Goal: Task Accomplishment & Management: Use online tool/utility

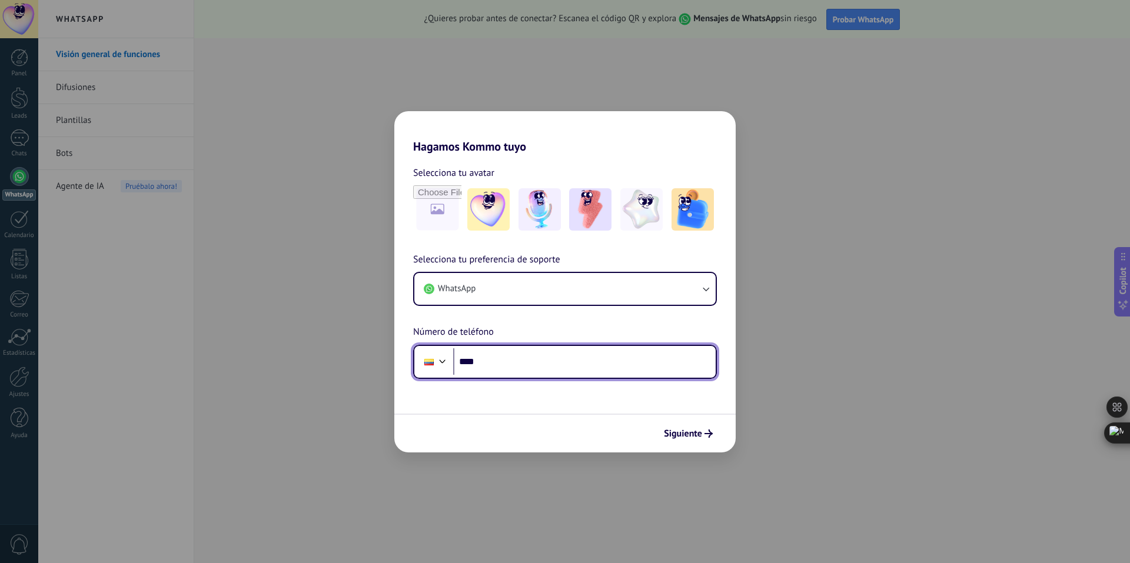
click at [494, 367] on input "****" at bounding box center [584, 361] width 263 height 27
type input "**********"
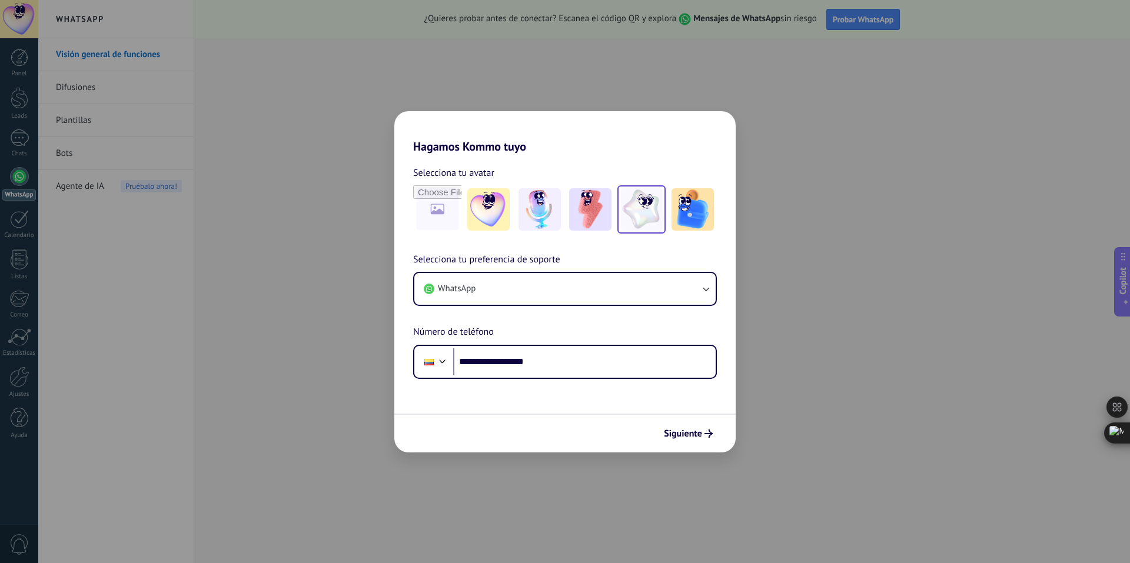
click at [649, 212] on img at bounding box center [641, 209] width 42 height 42
click at [692, 436] on span "Siguiente" at bounding box center [683, 434] width 38 height 8
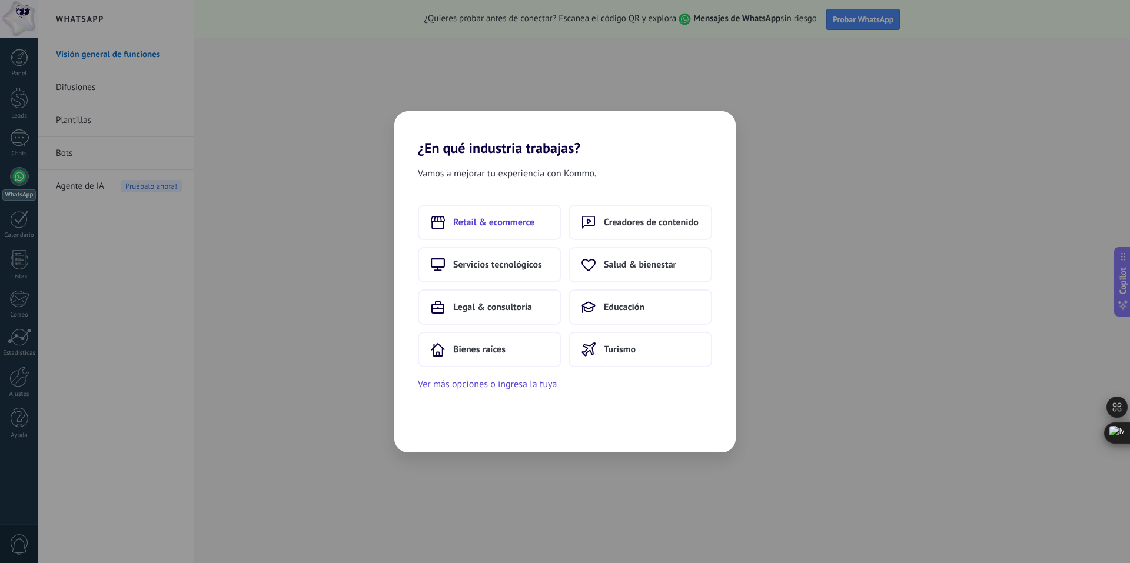
click at [494, 214] on button "Retail & ecommerce" at bounding box center [490, 222] width 144 height 35
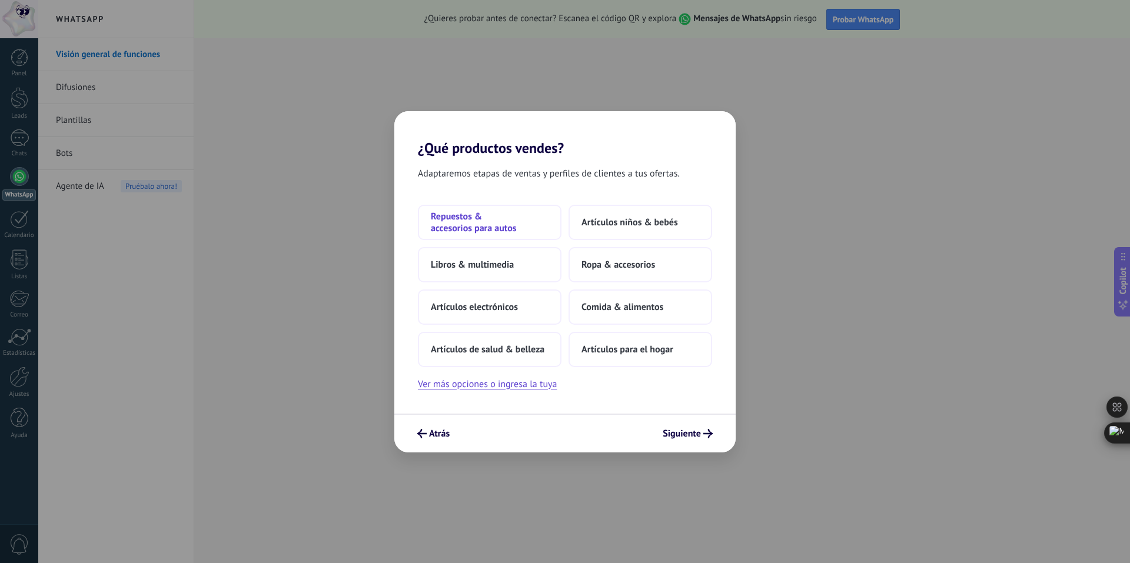
click at [484, 223] on span "Repuestos & accesorios para autos" at bounding box center [490, 223] width 118 height 24
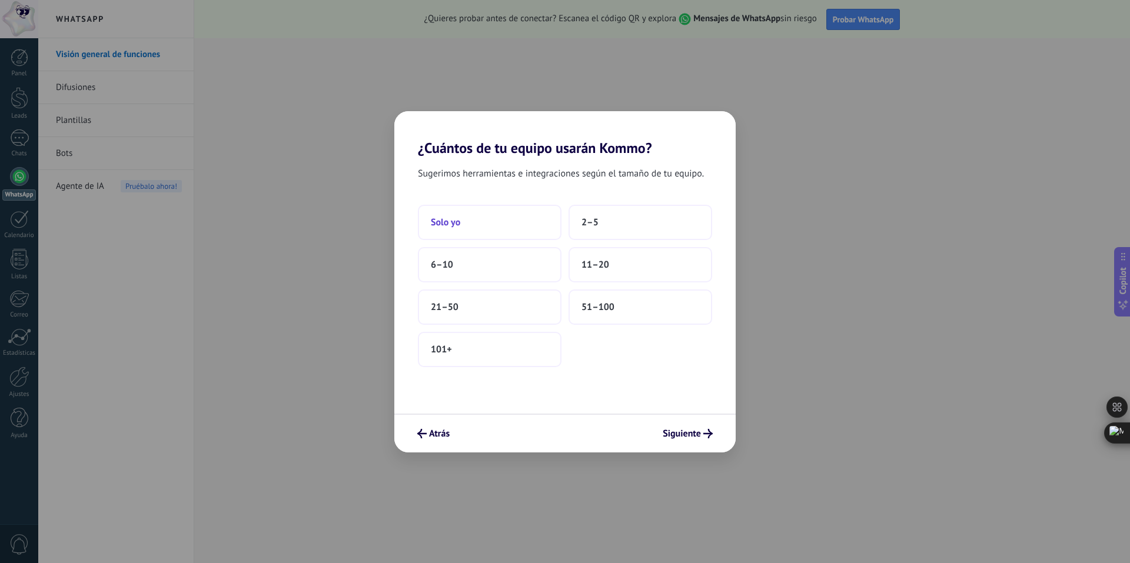
click at [510, 226] on button "Solo yo" at bounding box center [490, 222] width 144 height 35
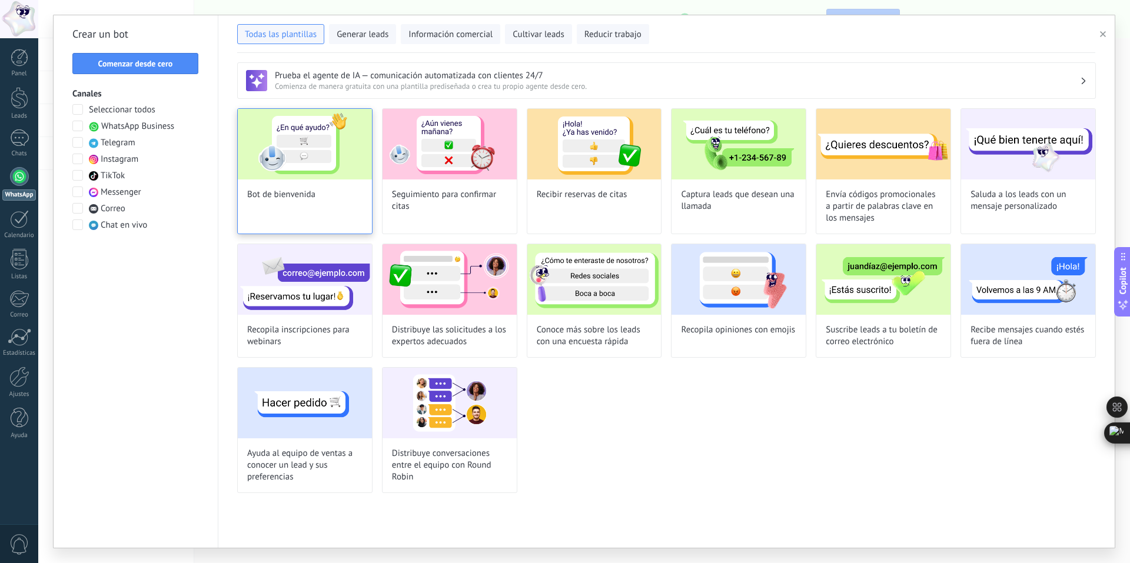
click at [300, 190] on span "Bot de bienvenida" at bounding box center [281, 195] width 68 height 12
type input "**********"
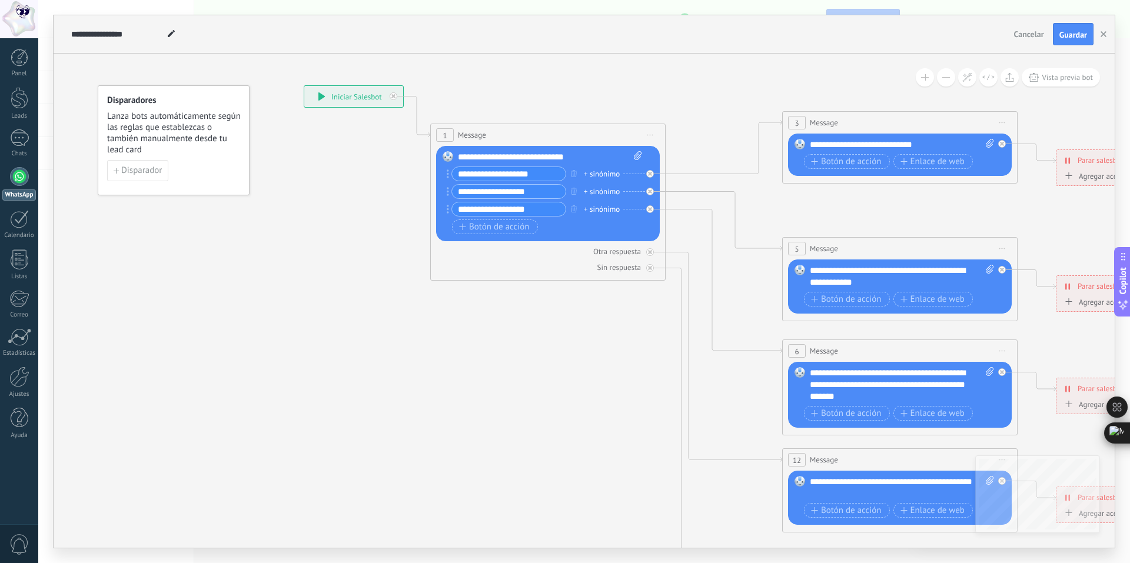
click at [320, 98] on icon at bounding box center [321, 96] width 6 height 8
click at [343, 95] on div "**********" at bounding box center [353, 96] width 99 height 21
click at [509, 175] on input "**********" at bounding box center [509, 174] width 114 height 14
drag, startPoint x: 541, startPoint y: 174, endPoint x: 456, endPoint y: 165, distance: 85.7
click at [456, 165] on div "Reemplazar Quitar Convertir a mensaje de voz Arrastre la imagen aquí para adjun…" at bounding box center [548, 193] width 224 height 95
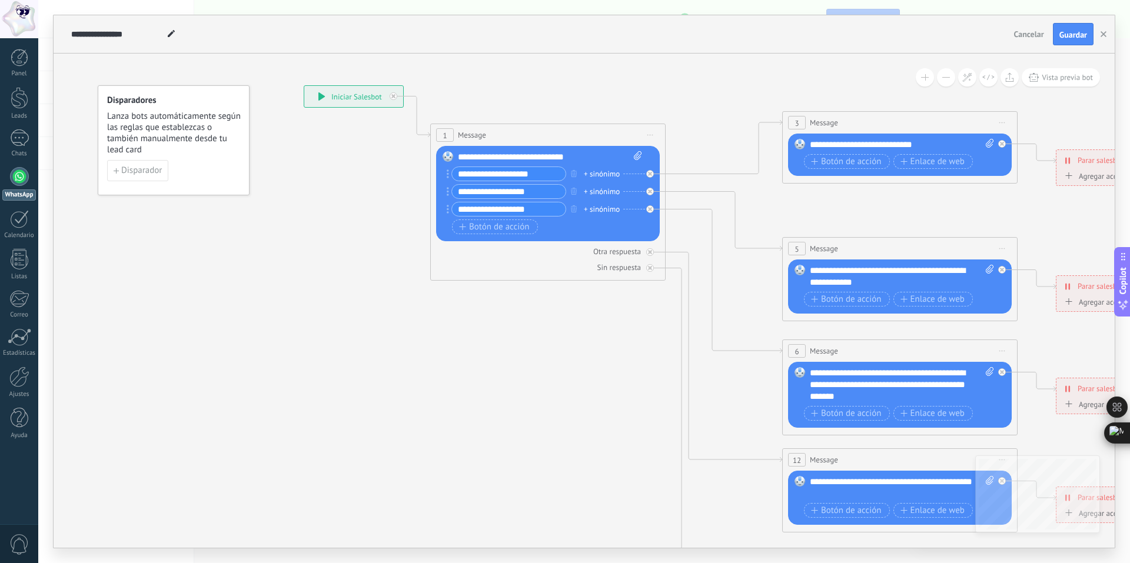
click at [533, 192] on input "**********" at bounding box center [509, 192] width 114 height 14
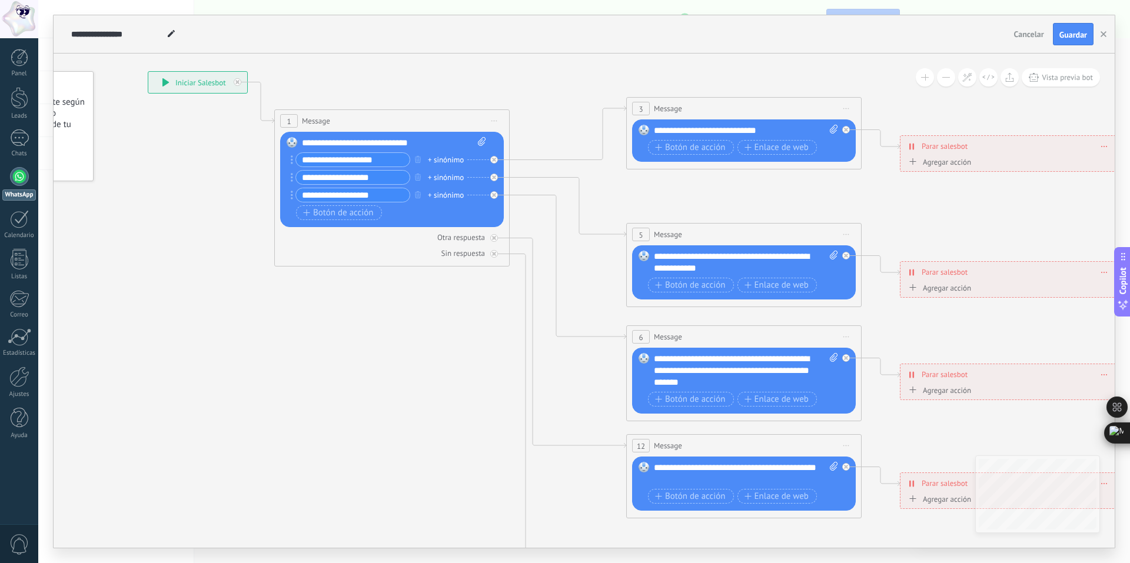
drag, startPoint x: 472, startPoint y: 363, endPoint x: 316, endPoint y: 348, distance: 156.6
click at [316, 348] on icon at bounding box center [770, 365] width 1835 height 1176
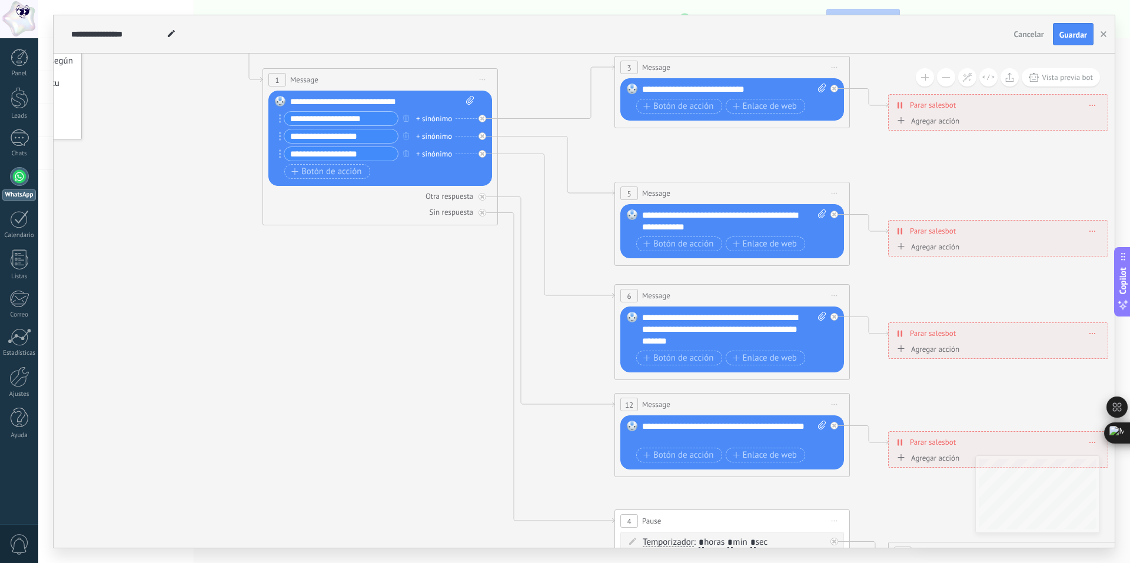
drag, startPoint x: 958, startPoint y: 225, endPoint x: 946, endPoint y: 184, distance: 42.8
click at [946, 184] on icon at bounding box center [759, 324] width 1835 height 1176
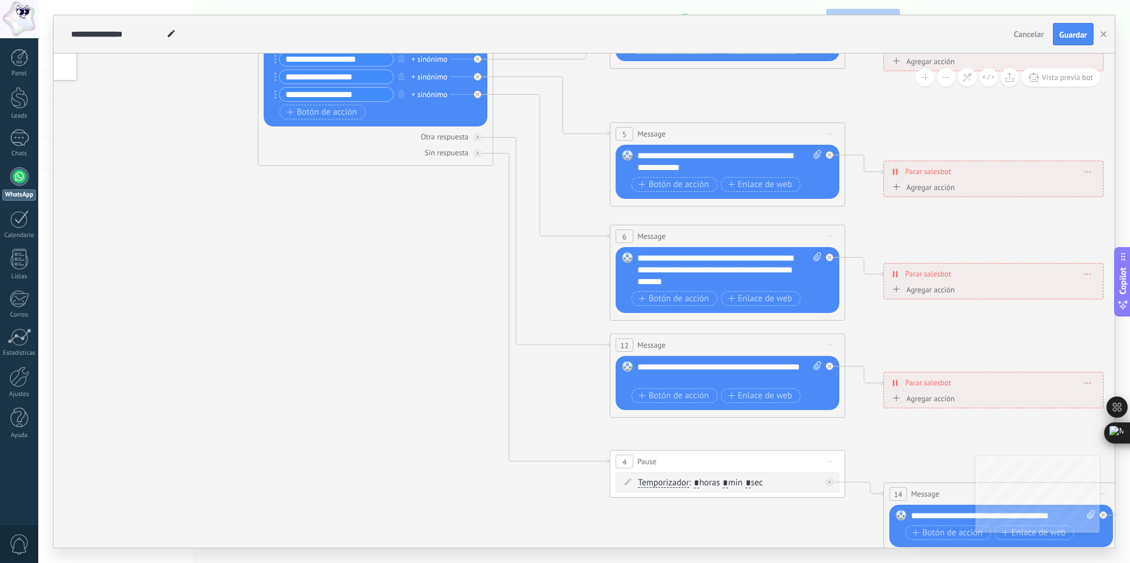
drag, startPoint x: 447, startPoint y: 407, endPoint x: 443, endPoint y: 347, distance: 59.6
click at [443, 347] on icon at bounding box center [754, 264] width 1835 height 1176
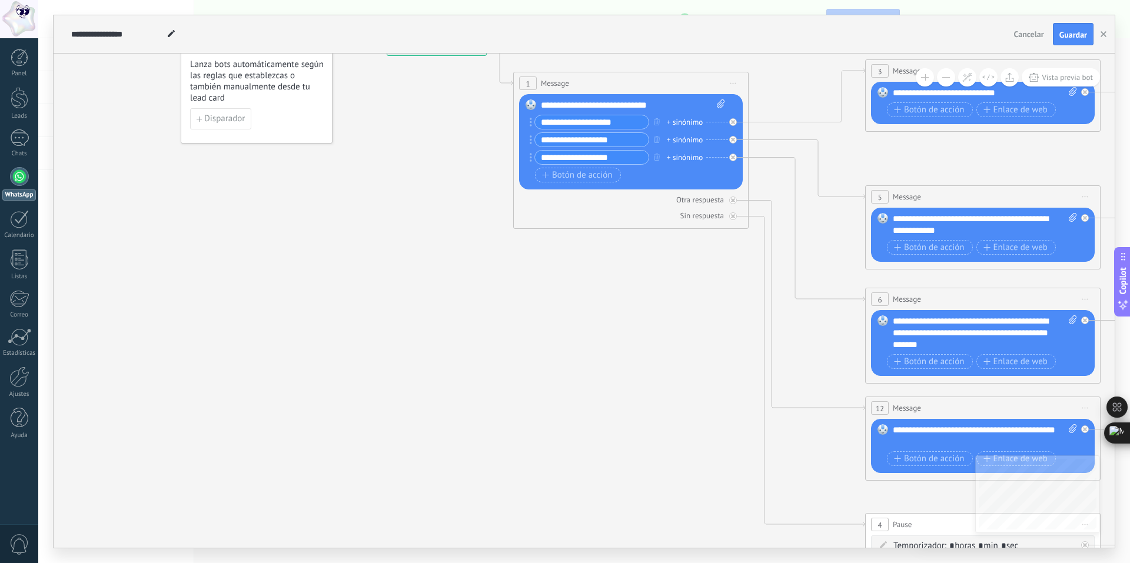
drag, startPoint x: 462, startPoint y: 340, endPoint x: 709, endPoint y: 417, distance: 258.9
click at [717, 424] on icon at bounding box center [1009, 327] width 1835 height 1176
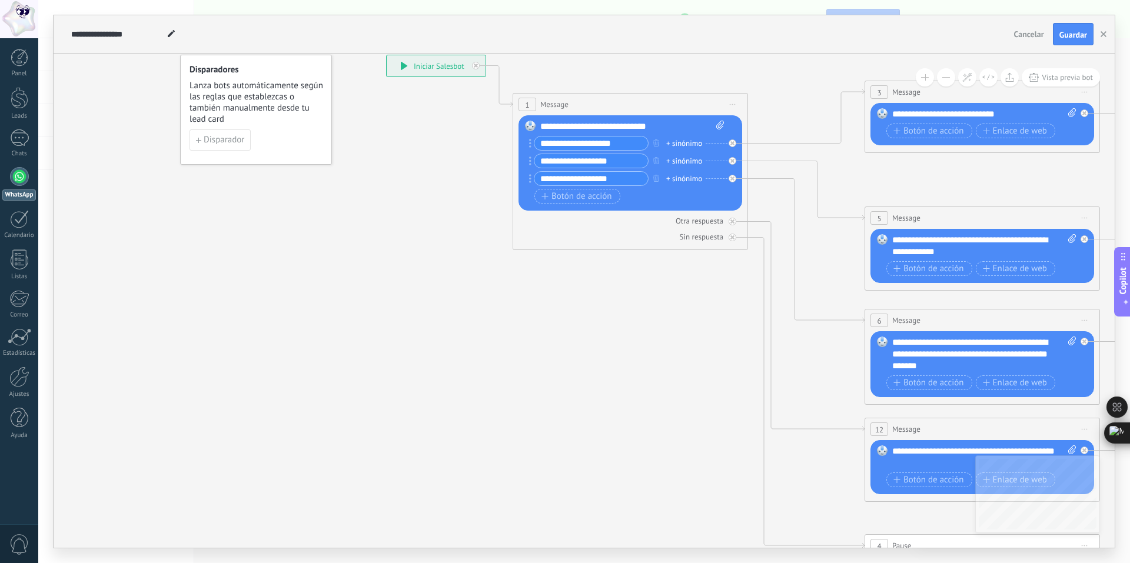
click at [572, 126] on div "**********" at bounding box center [632, 127] width 184 height 12
click at [561, 129] on div "**********" at bounding box center [632, 127] width 184 height 12
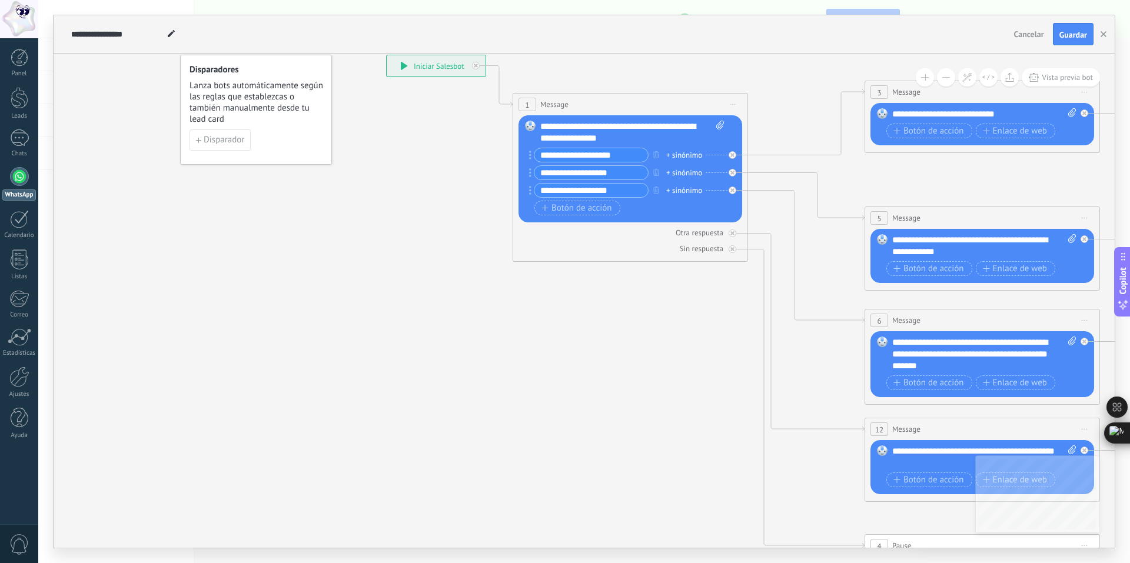
click at [634, 129] on div "**********" at bounding box center [632, 133] width 184 height 24
click at [656, 129] on div "**********" at bounding box center [632, 133] width 184 height 24
drag, startPoint x: 617, startPoint y: 125, endPoint x: 597, endPoint y: 124, distance: 20.6
click at [597, 124] on div "**********" at bounding box center [632, 133] width 184 height 24
click at [655, 139] on div "**********" at bounding box center [632, 133] width 184 height 24
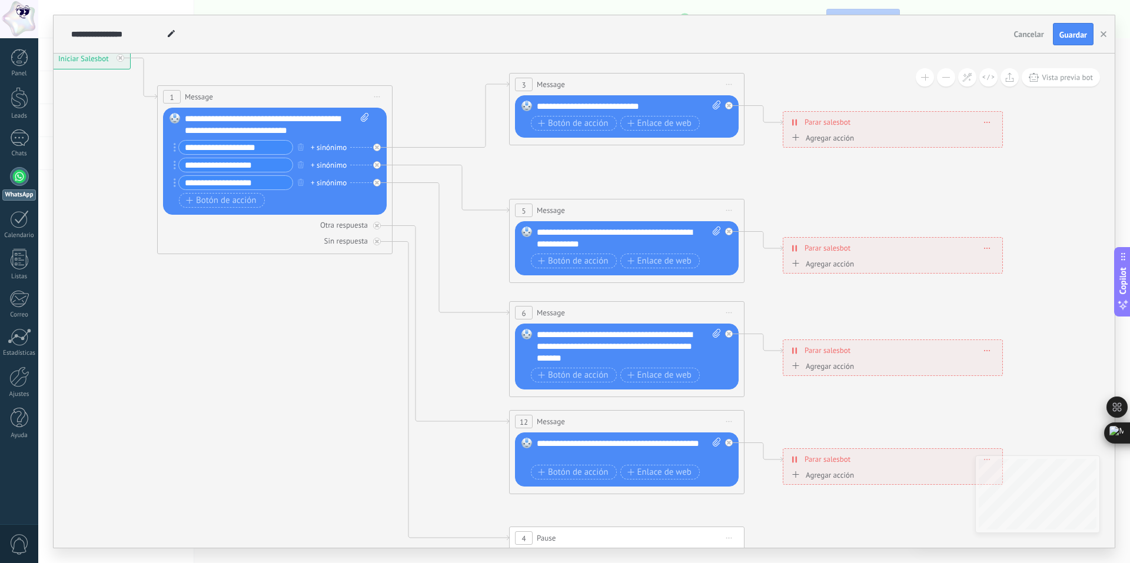
drag, startPoint x: 678, startPoint y: 390, endPoint x: 319, endPoint y: 367, distance: 359.8
click at [322, 382] on icon at bounding box center [653, 341] width 1835 height 1176
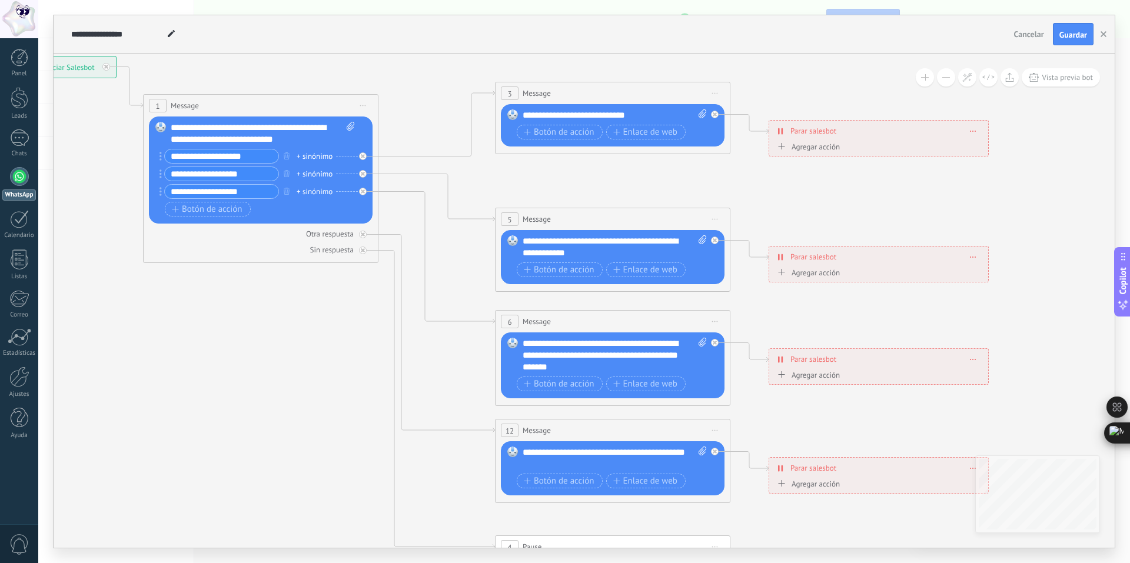
drag, startPoint x: 354, startPoint y: 335, endPoint x: 317, endPoint y: 281, distance: 66.1
click at [333, 344] on icon at bounding box center [639, 350] width 1835 height 1176
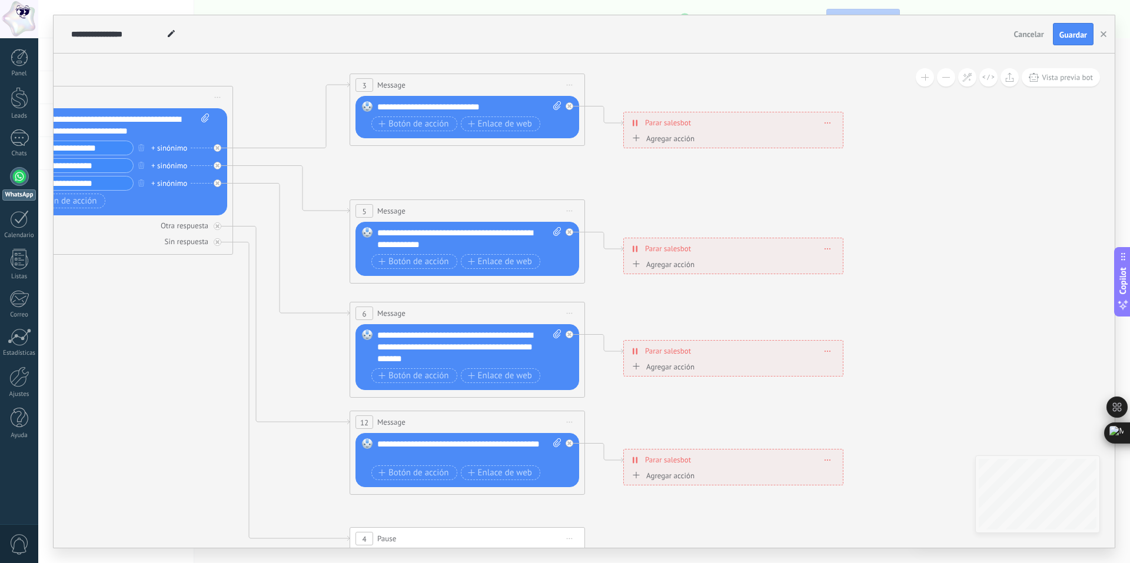
drag, startPoint x: 348, startPoint y: 330, endPoint x: 214, endPoint y: 321, distance: 135.1
click at [214, 321] on icon at bounding box center [494, 341] width 1835 height 1176
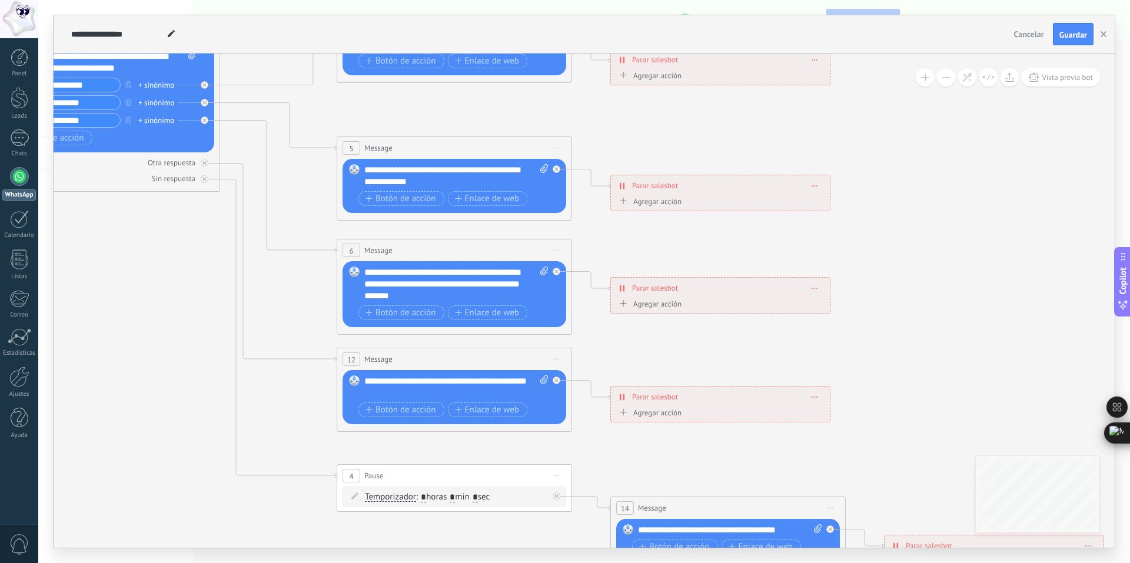
drag, startPoint x: 943, startPoint y: 254, endPoint x: 930, endPoint y: 188, distance: 66.6
click at [930, 188] on icon at bounding box center [481, 278] width 1835 height 1176
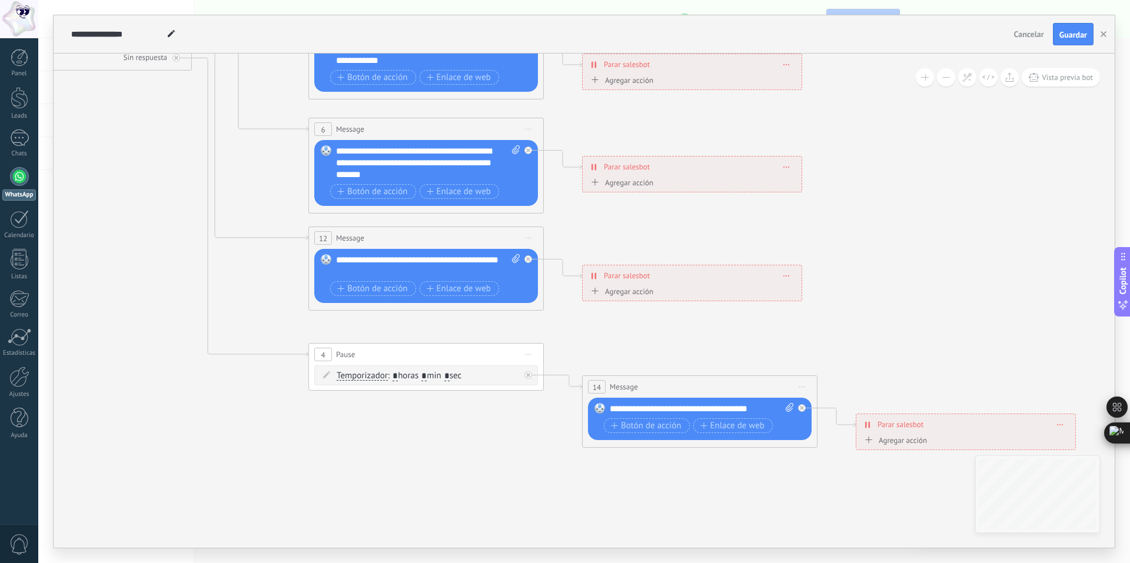
drag, startPoint x: 939, startPoint y: 295, endPoint x: 911, endPoint y: 177, distance: 122.2
click at [911, 177] on icon at bounding box center [453, 157] width 1835 height 1176
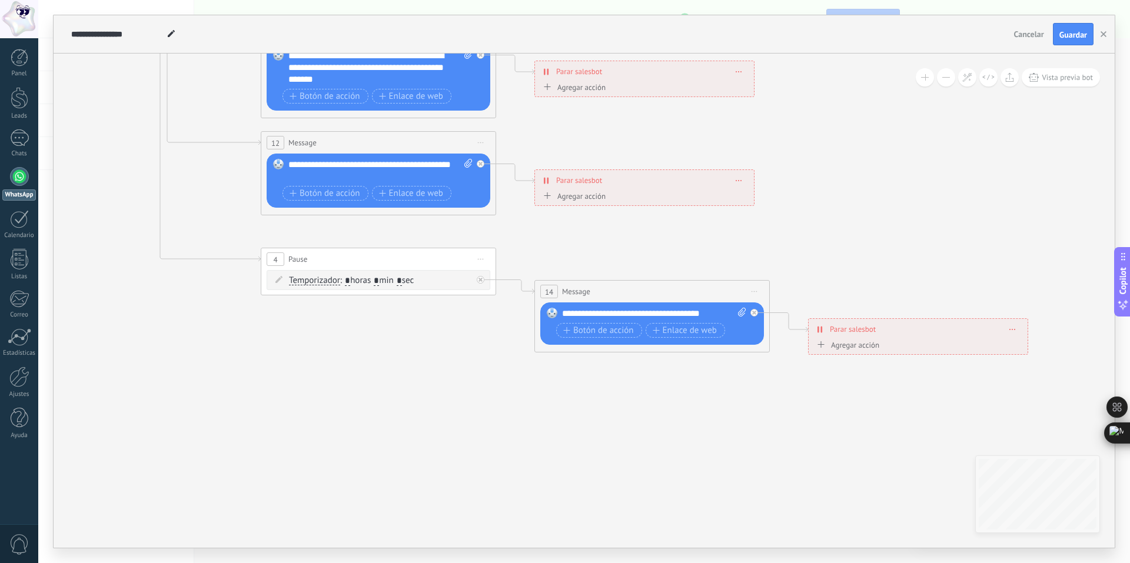
drag, startPoint x: 959, startPoint y: 283, endPoint x: 911, endPoint y: 184, distance: 109.5
click at [911, 184] on icon at bounding box center [405, 62] width 1835 height 1176
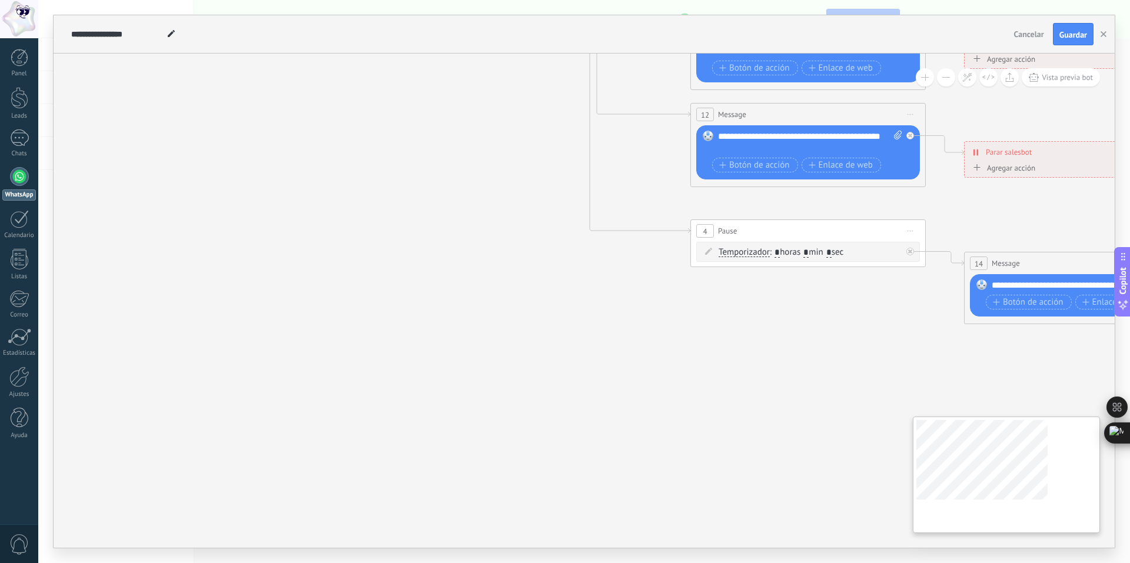
click at [1066, 462] on div "**********" at bounding box center [584, 301] width 1061 height 494
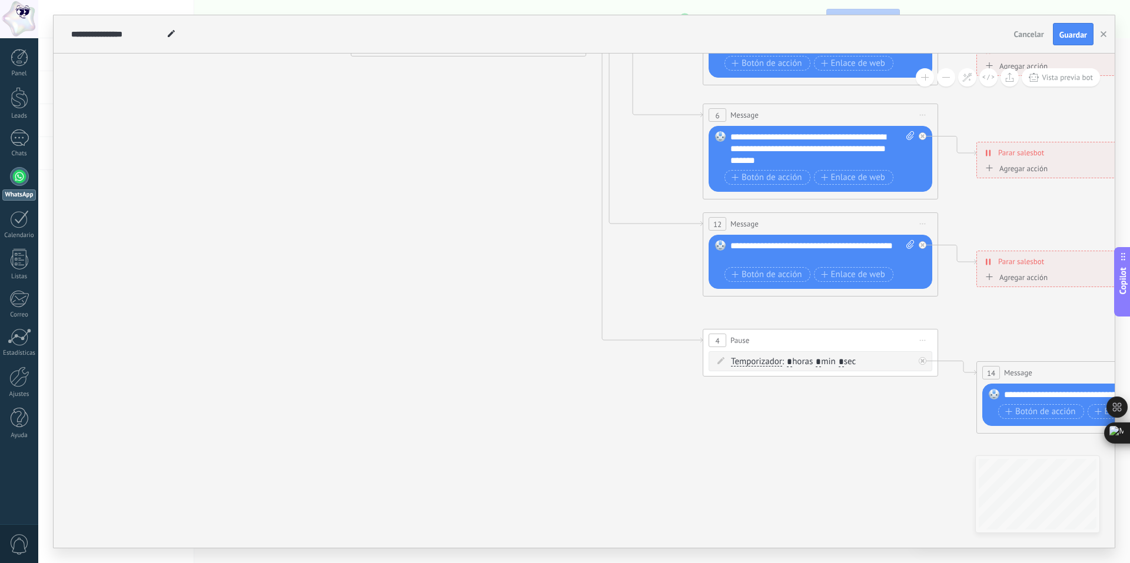
drag, startPoint x: 554, startPoint y: 423, endPoint x: 536, endPoint y: 532, distance: 110.3
click at [545, 542] on icon at bounding box center [847, 143] width 1835 height 1176
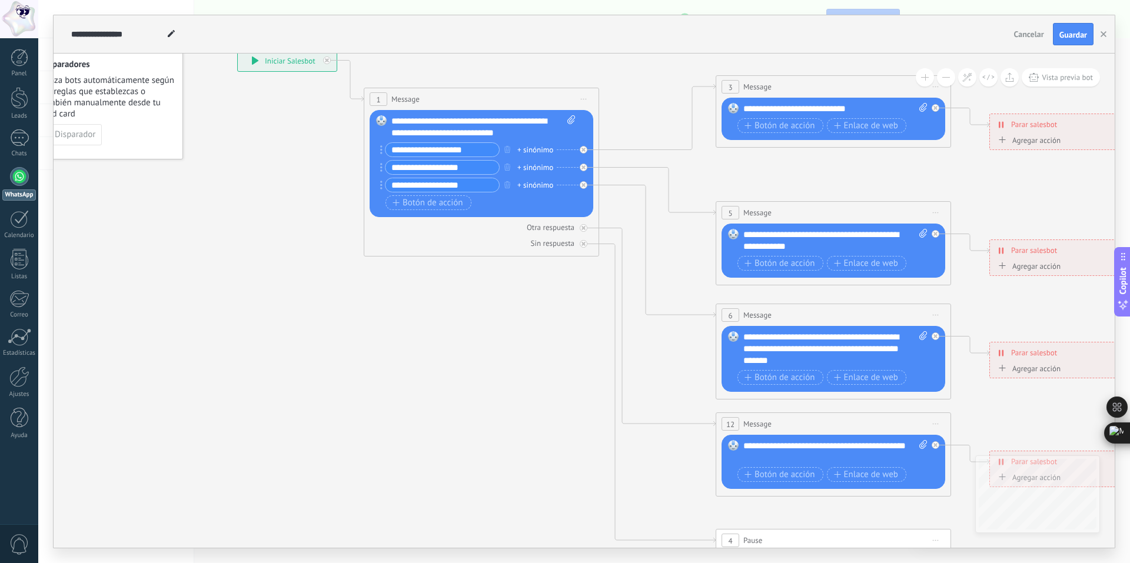
drag, startPoint x: 537, startPoint y: 270, endPoint x: 571, endPoint y: 460, distance: 193.7
click at [571, 460] on icon at bounding box center [860, 343] width 1835 height 1176
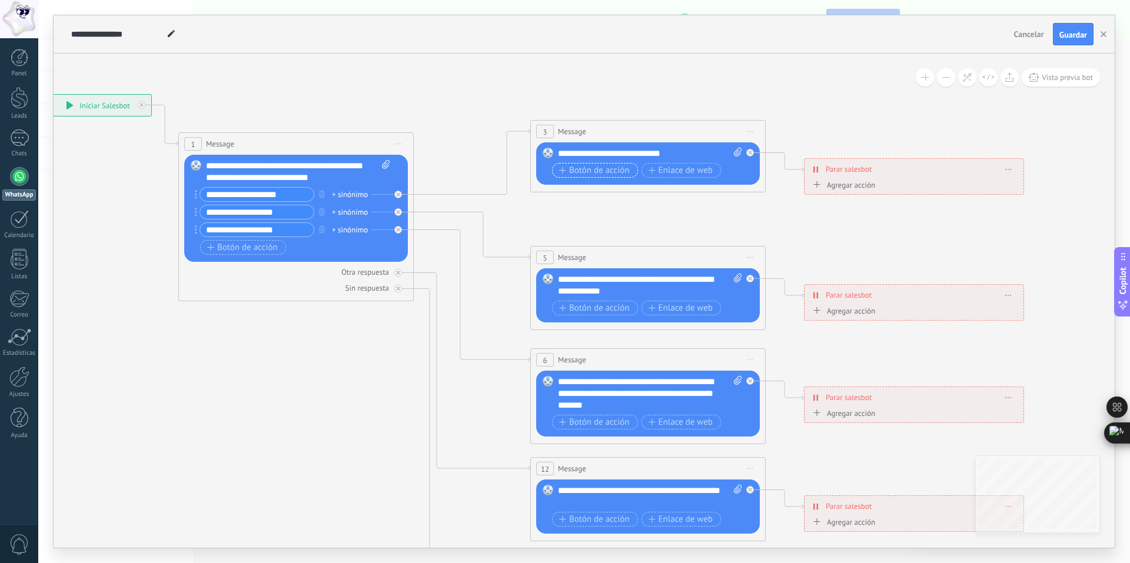
drag, startPoint x: 546, startPoint y: 326, endPoint x: 569, endPoint y: 176, distance: 151.8
click at [362, 370] on icon at bounding box center [675, 388] width 1835 height 1176
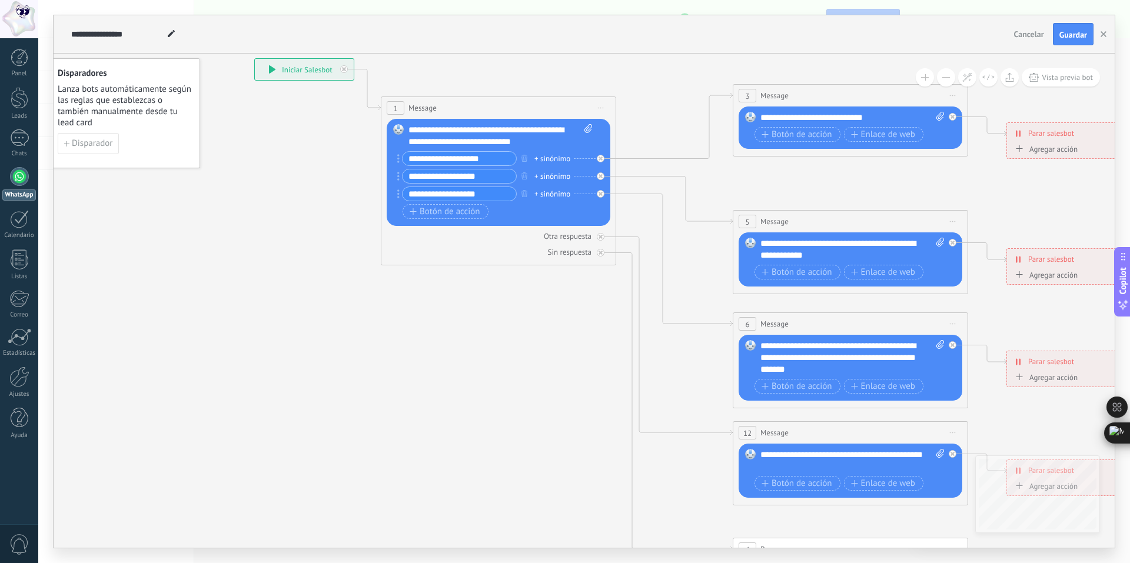
drag, startPoint x: 138, startPoint y: 330, endPoint x: 441, endPoint y: 157, distance: 349.5
click at [341, 288] on icon at bounding box center [877, 352] width 1835 height 1176
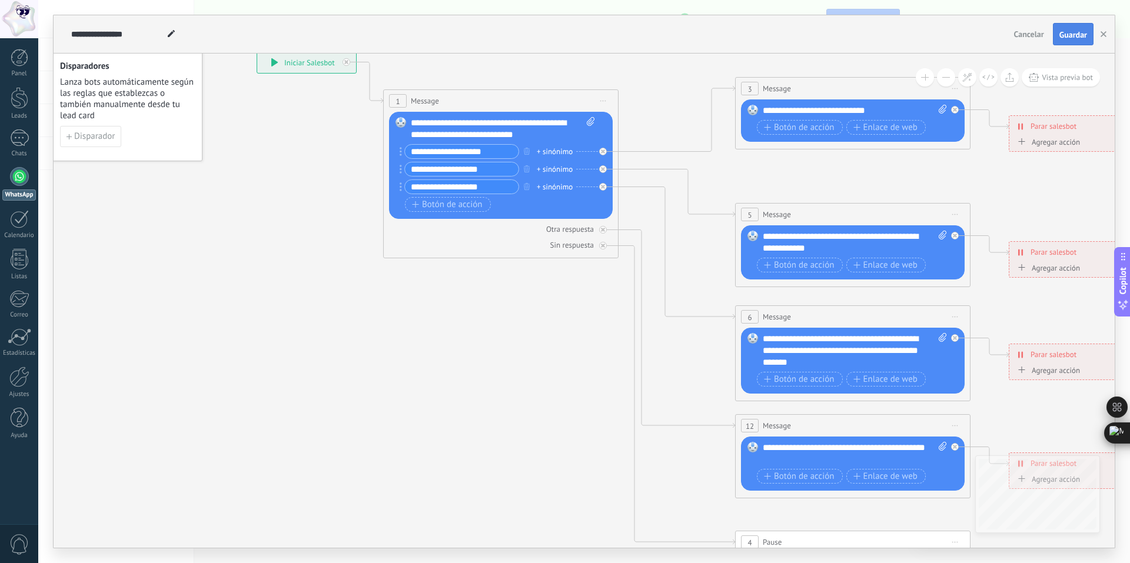
click at [1061, 41] on button "Guardar" at bounding box center [1073, 34] width 41 height 22
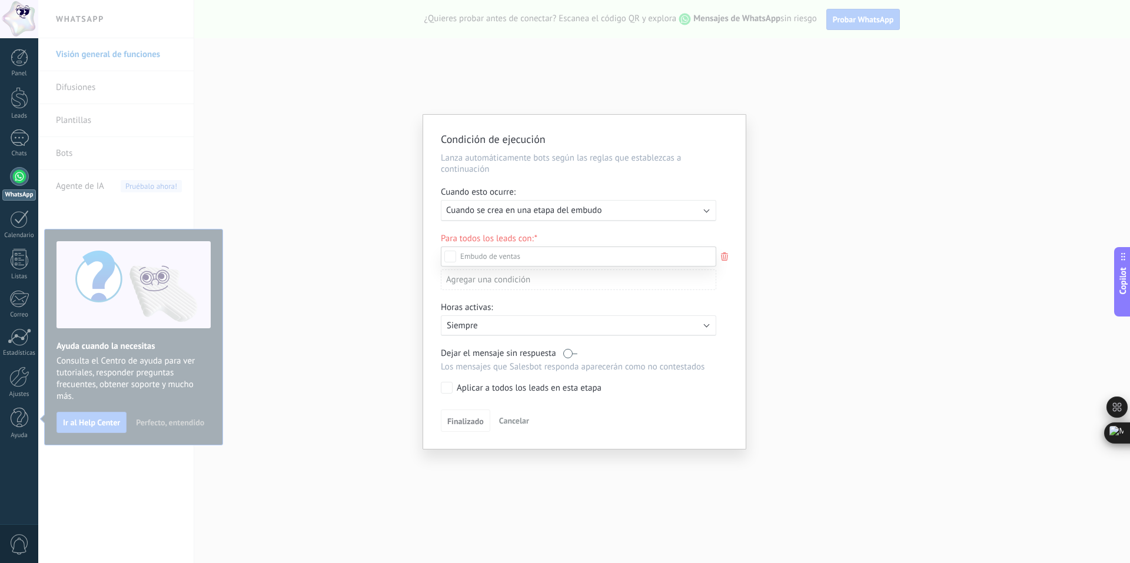
scroll to position [59, 0]
click at [454, 392] on div "Nueva consulta Cualificado Cotización enviada Pedido creado [PERSON_NAME] compl…" at bounding box center [578, 404] width 275 height 315
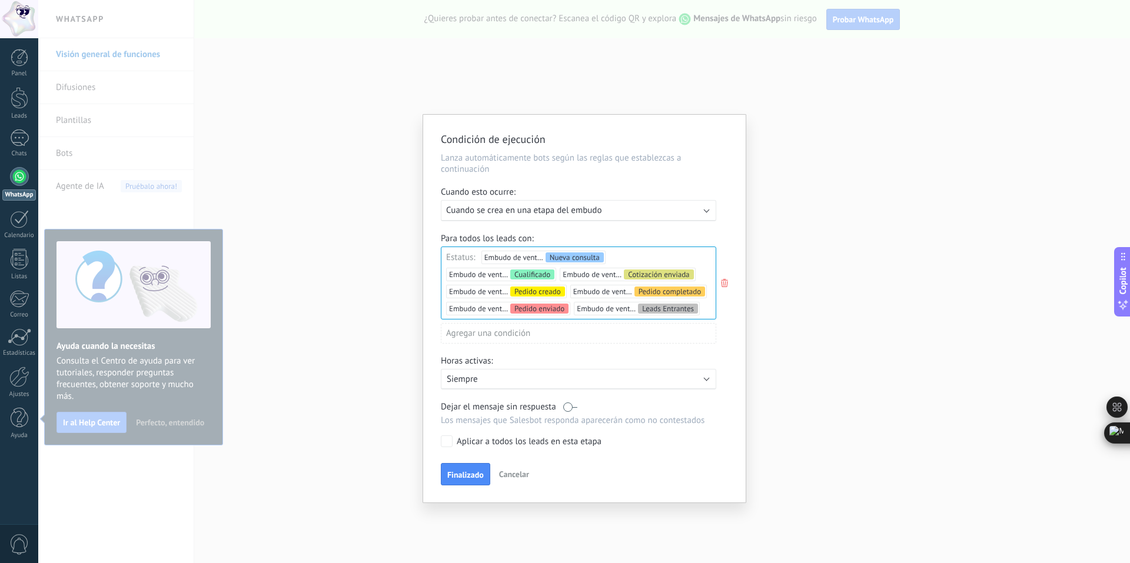
click at [508, 374] on p "Siempre" at bounding box center [550, 379] width 206 height 11
click at [508, 374] on li "Siempre" at bounding box center [575, 378] width 282 height 21
click at [508, 374] on p "Siempre" at bounding box center [550, 379] width 206 height 11
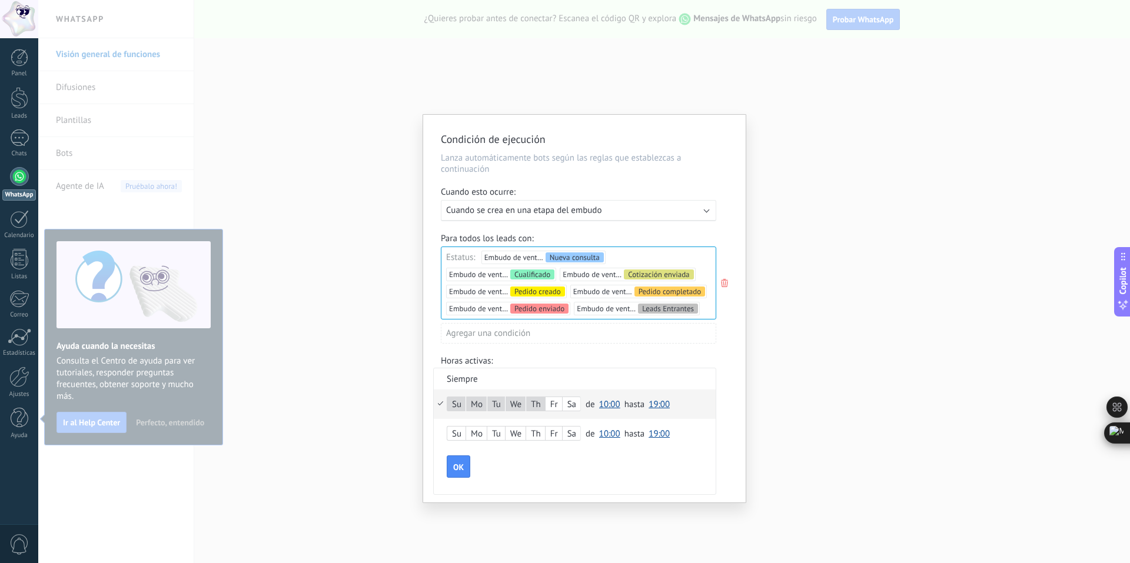
click at [459, 431] on div "Su" at bounding box center [456, 434] width 18 height 16
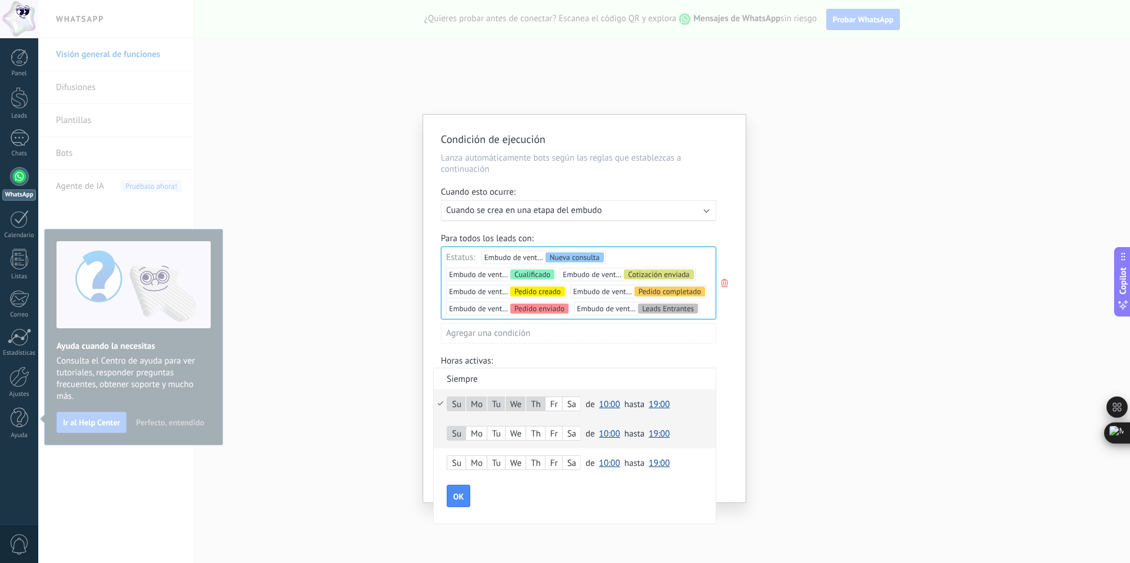
click at [479, 434] on div "Mo" at bounding box center [476, 434] width 21 height 16
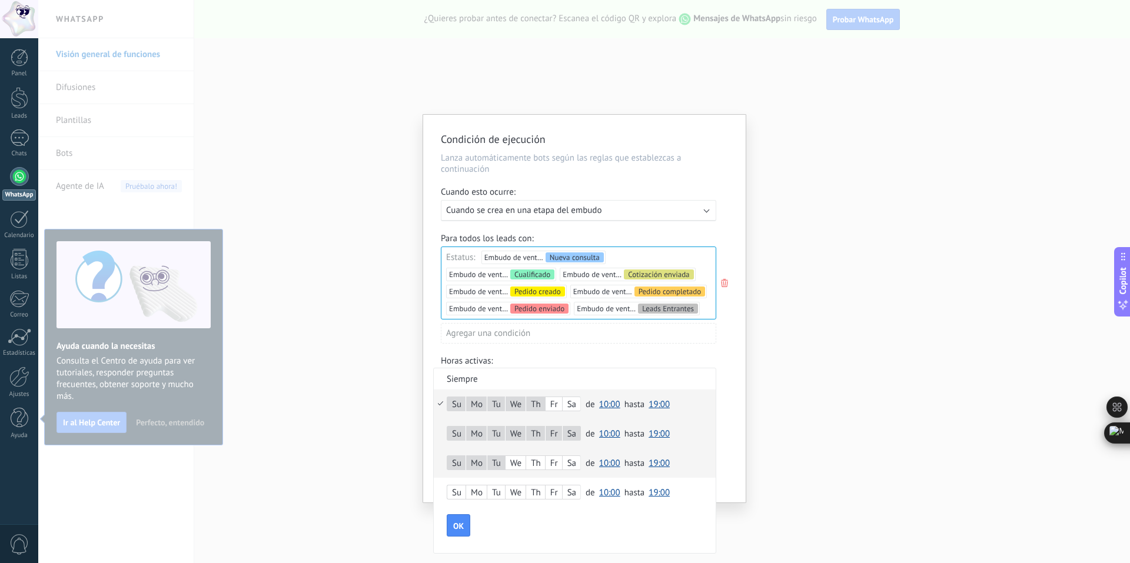
click at [526, 461] on div "We" at bounding box center [516, 464] width 20 height 16
click at [539, 464] on div "Th" at bounding box center [535, 464] width 19 height 16
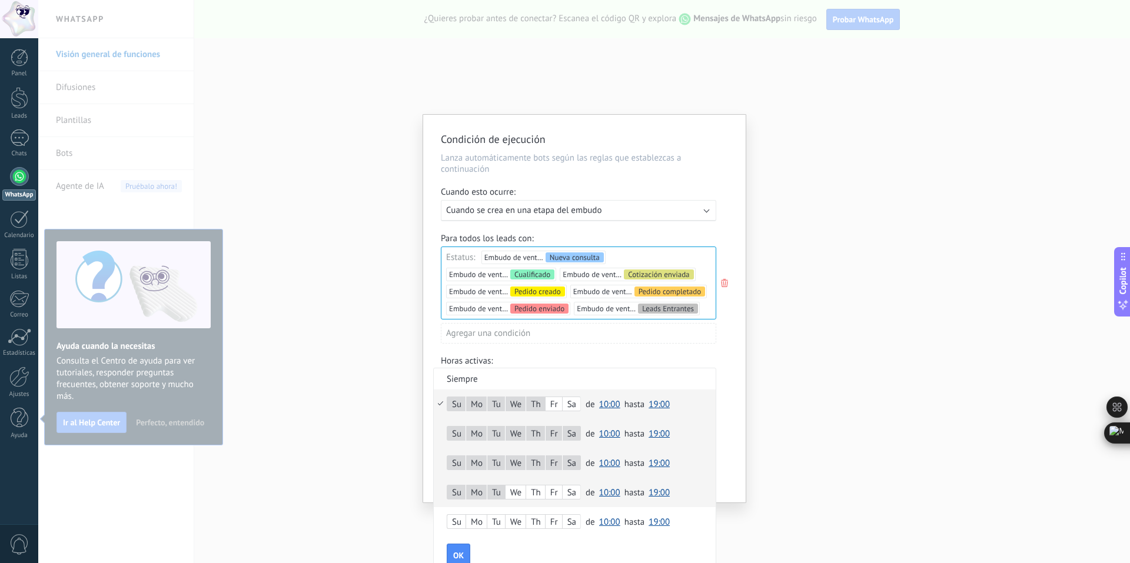
click at [516, 491] on div "We" at bounding box center [516, 493] width 20 height 16
click at [573, 490] on div "Sa" at bounding box center [572, 493] width 18 height 16
click at [458, 554] on span "OK" at bounding box center [458, 555] width 11 height 8
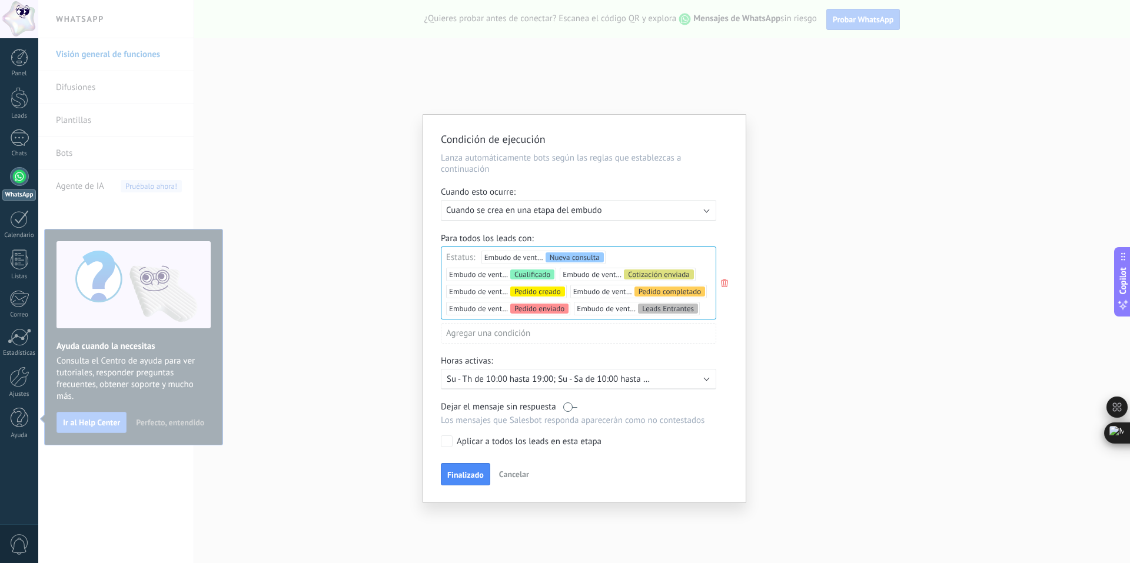
click at [679, 373] on div "Activo: Su - Th de 10:00 hasta 19:00; Su - Sa de 10:00 hasta 19:00; Su - Sa de …" at bounding box center [578, 379] width 275 height 21
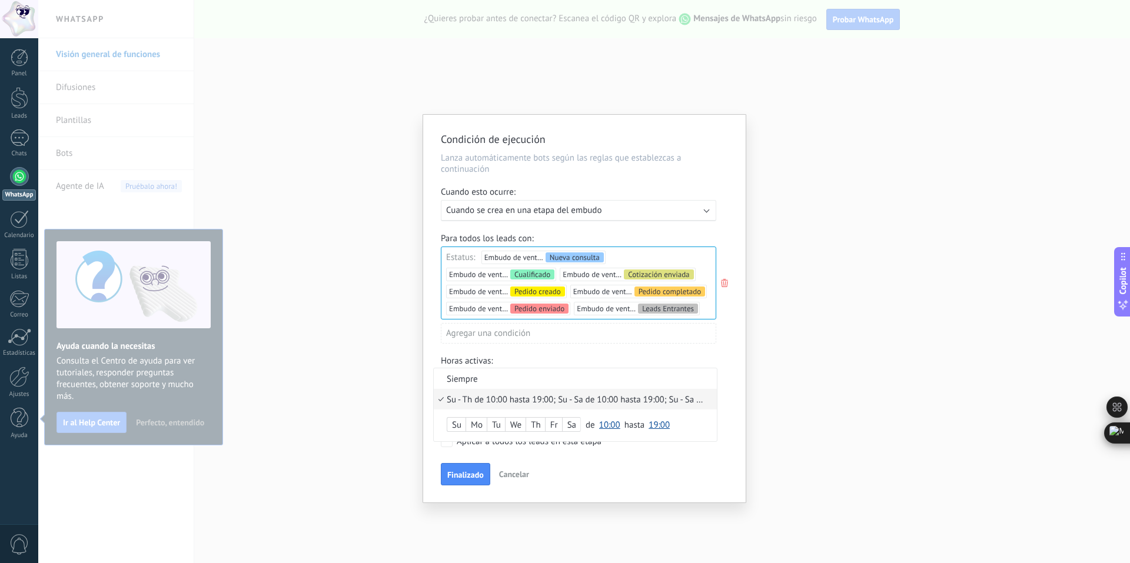
click at [523, 396] on div "Su - Th de 10:00 hasta 19:00; Su - Sa de 10:00 hasta 19:00; Su - Sa de 10:00 ha…" at bounding box center [575, 399] width 257 height 11
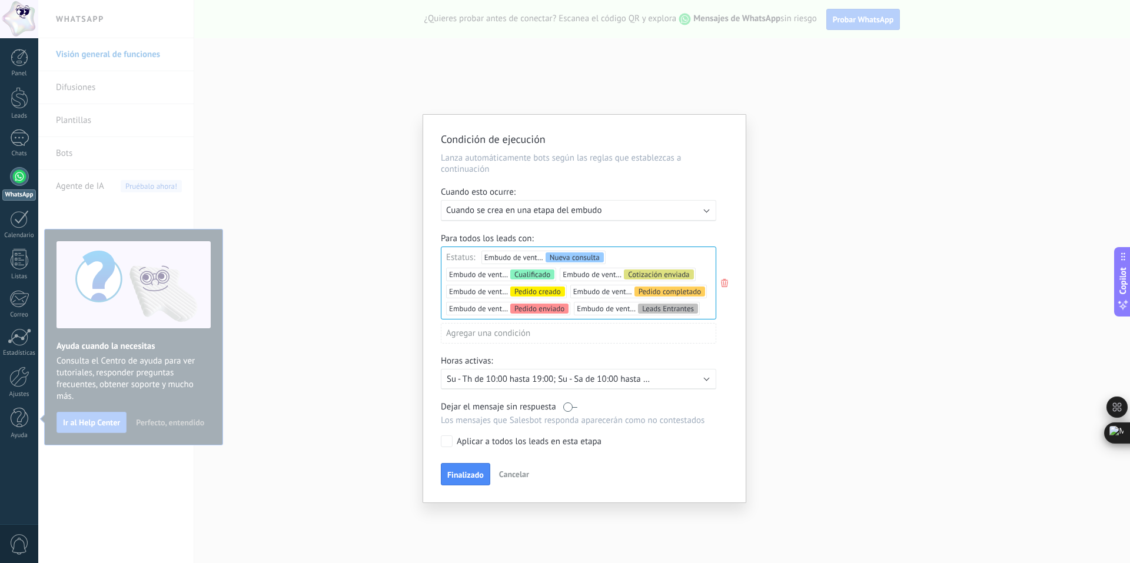
click at [699, 381] on div at bounding box center [584, 309] width 323 height 388
click at [696, 377] on div "Activo: Su - Th de 10:00 hasta 19:00; Su - Sa de 10:00 hasta 19:00; Su - Sa de …" at bounding box center [579, 379] width 264 height 11
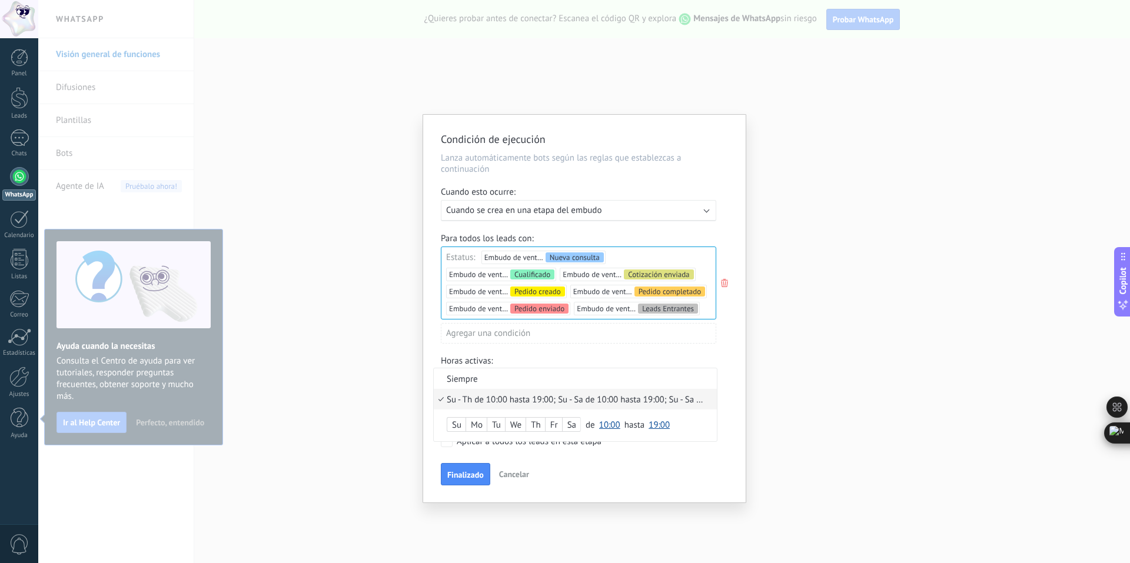
click at [611, 423] on span "10:00" at bounding box center [609, 425] width 21 height 11
click at [615, 453] on span "09:30" at bounding box center [611, 455] width 33 height 11
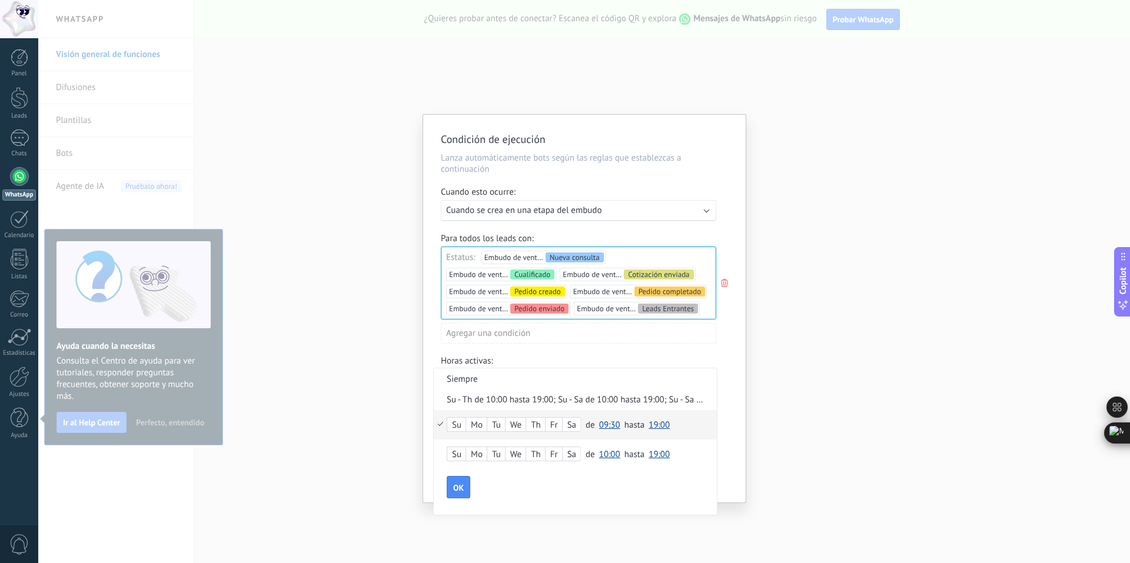
click at [657, 424] on span "19:00" at bounding box center [659, 425] width 21 height 11
click at [664, 493] on span "19:30" at bounding box center [660, 495] width 33 height 11
click at [615, 459] on span "10:00" at bounding box center [609, 454] width 21 height 11
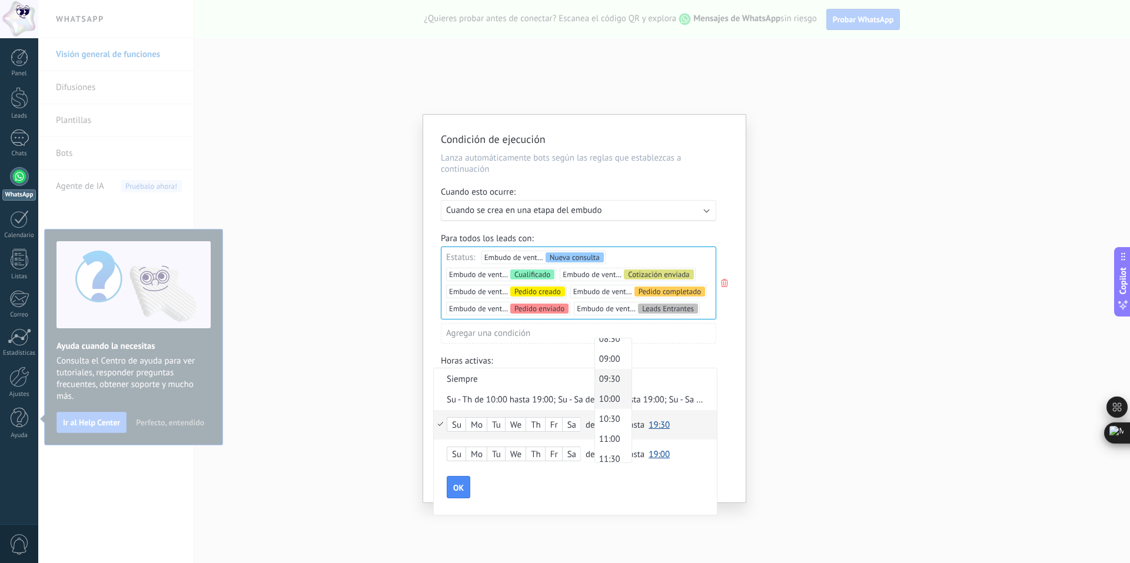
click at [609, 378] on span "09:30" at bounding box center [611, 379] width 33 height 11
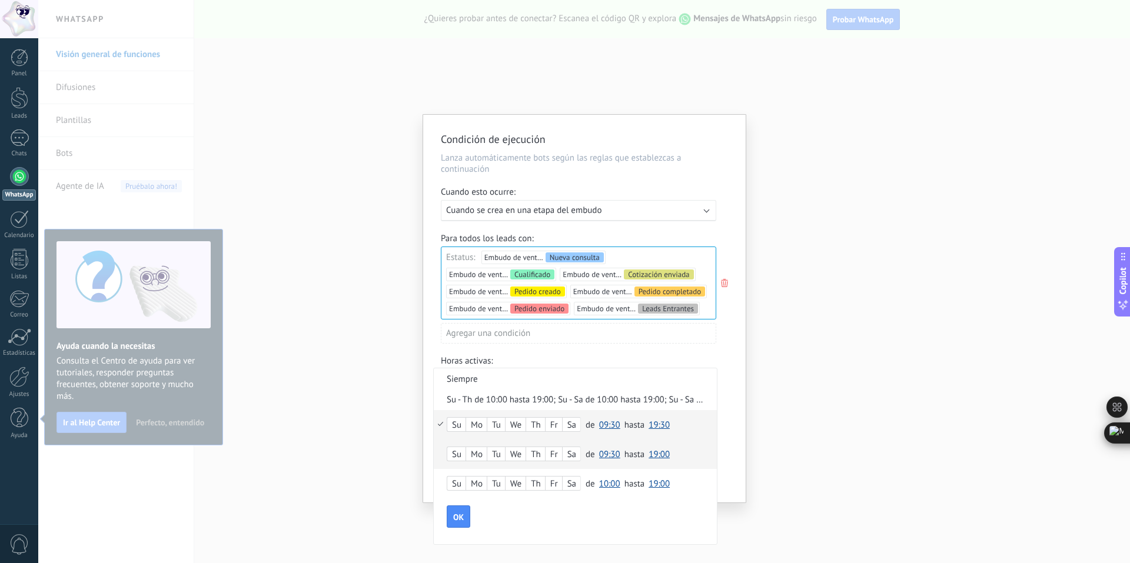
click at [660, 455] on span "19:00" at bounding box center [659, 454] width 21 height 11
click at [662, 422] on span "19:30" at bounding box center [660, 419] width 33 height 11
click at [617, 486] on span "10:00" at bounding box center [609, 484] width 21 height 11
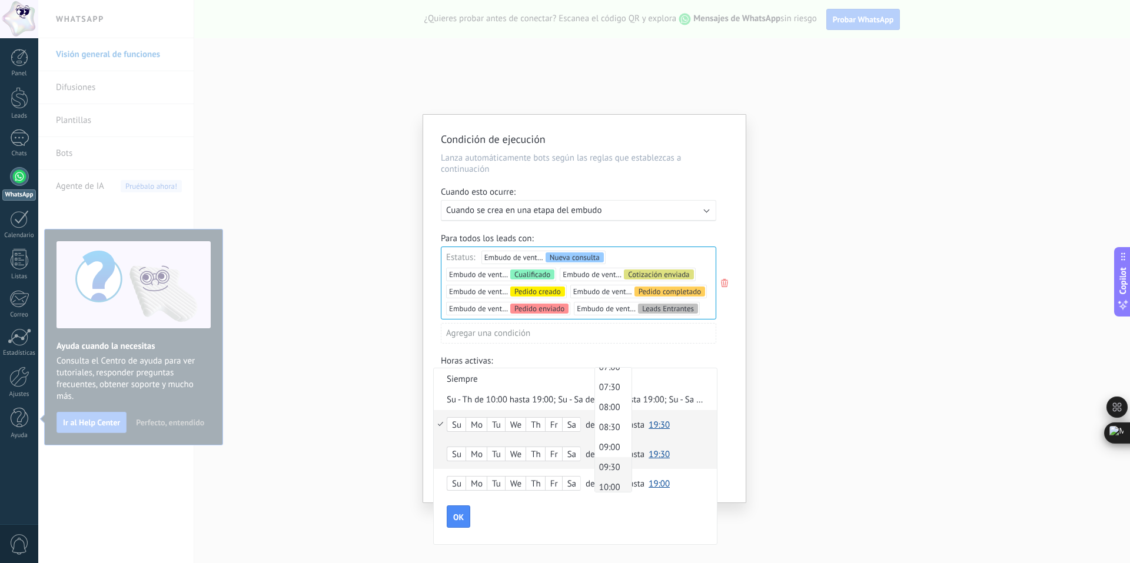
click at [617, 466] on span "09:30" at bounding box center [611, 467] width 33 height 11
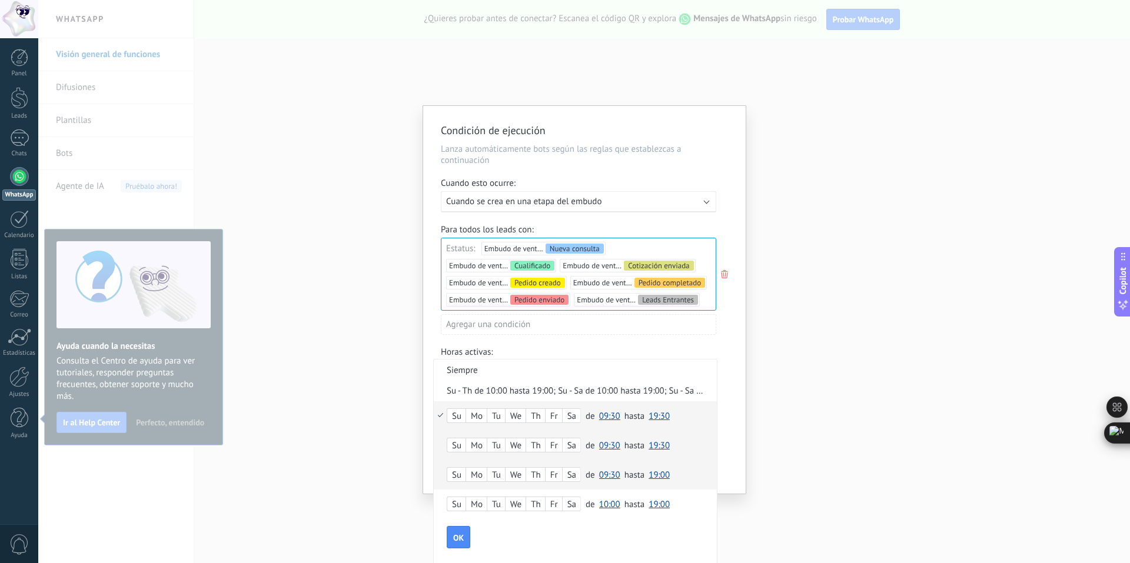
scroll to position [11, 0]
click at [464, 533] on button "OK" at bounding box center [459, 535] width 24 height 22
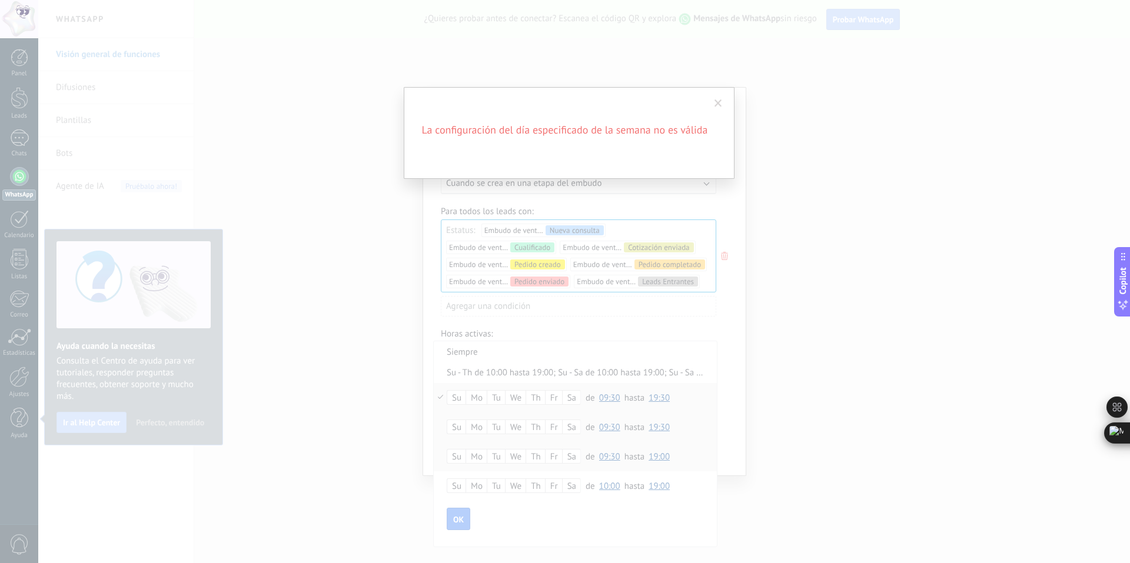
click at [719, 101] on span at bounding box center [719, 103] width 8 height 8
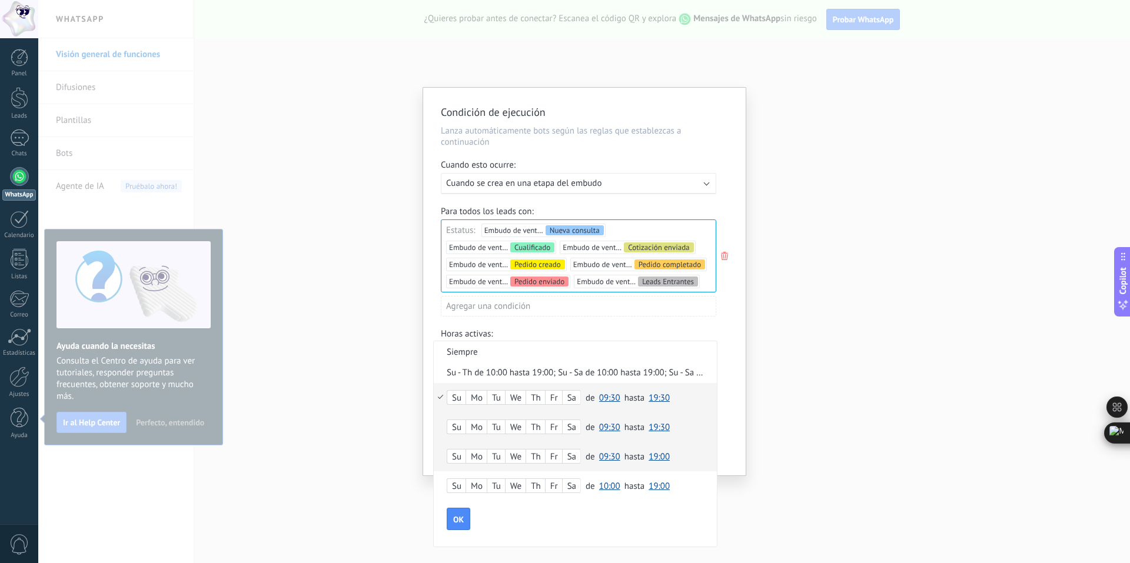
drag, startPoint x: 524, startPoint y: 498, endPoint x: 571, endPoint y: 501, distance: 46.6
click at [571, 501] on form "Su Mo Tu We Th Fr Sa de 00:00 00:30 01:00 01:30 02:00 02:30 03:00 03:30 04:00 0…" at bounding box center [575, 464] width 283 height 162
click at [469, 520] on button "OK" at bounding box center [459, 519] width 24 height 22
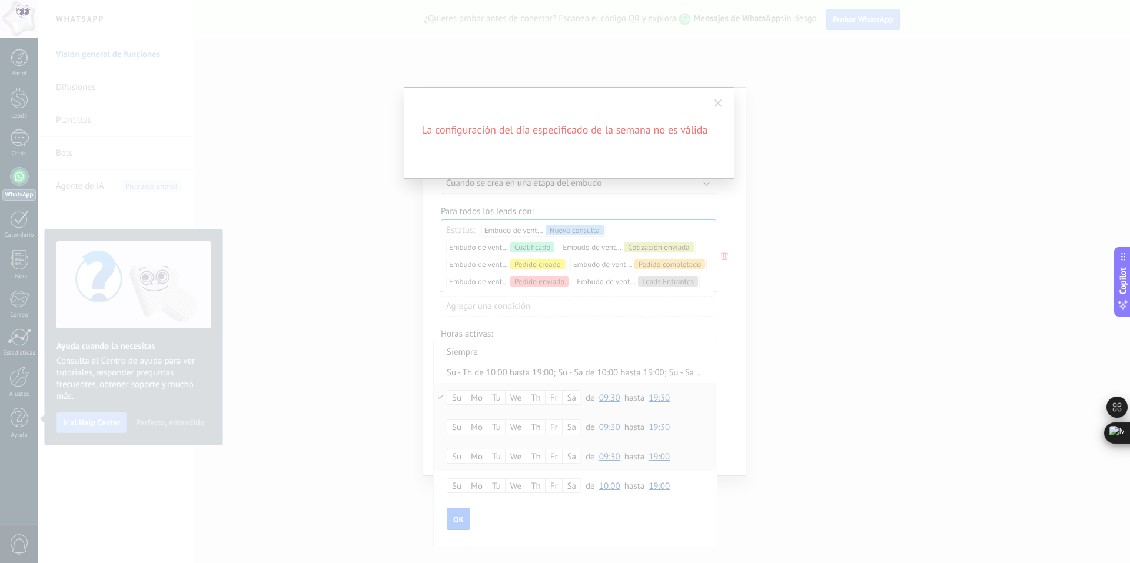
click at [718, 98] on span at bounding box center [718, 104] width 19 height 20
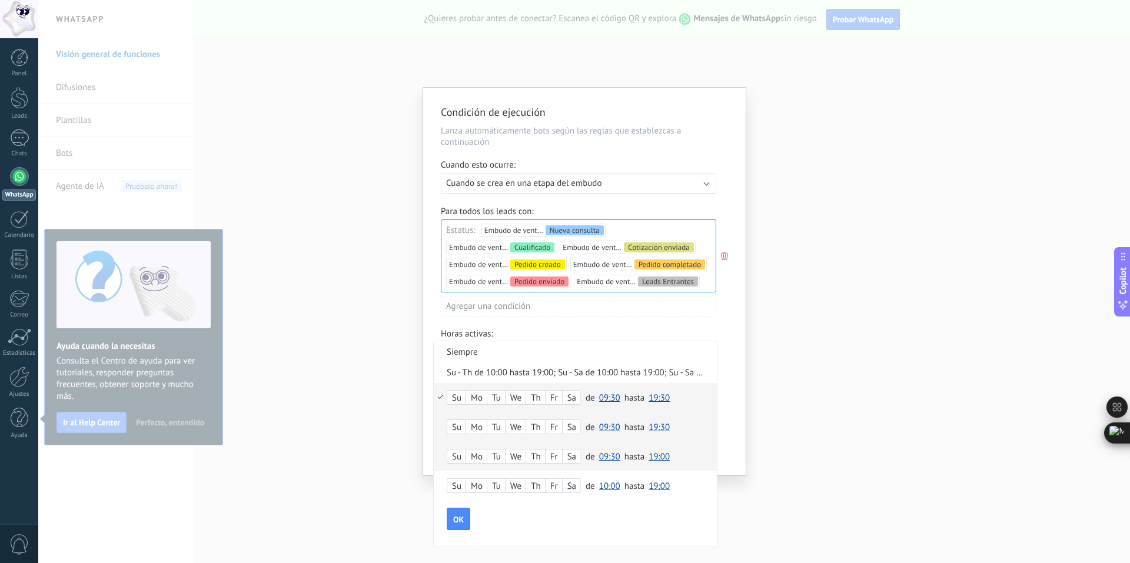
click at [610, 484] on span "10:00" at bounding box center [609, 486] width 21 height 11
click at [613, 412] on span "09:30" at bounding box center [611, 411] width 33 height 11
click at [458, 546] on span "OK" at bounding box center [458, 549] width 11 height 8
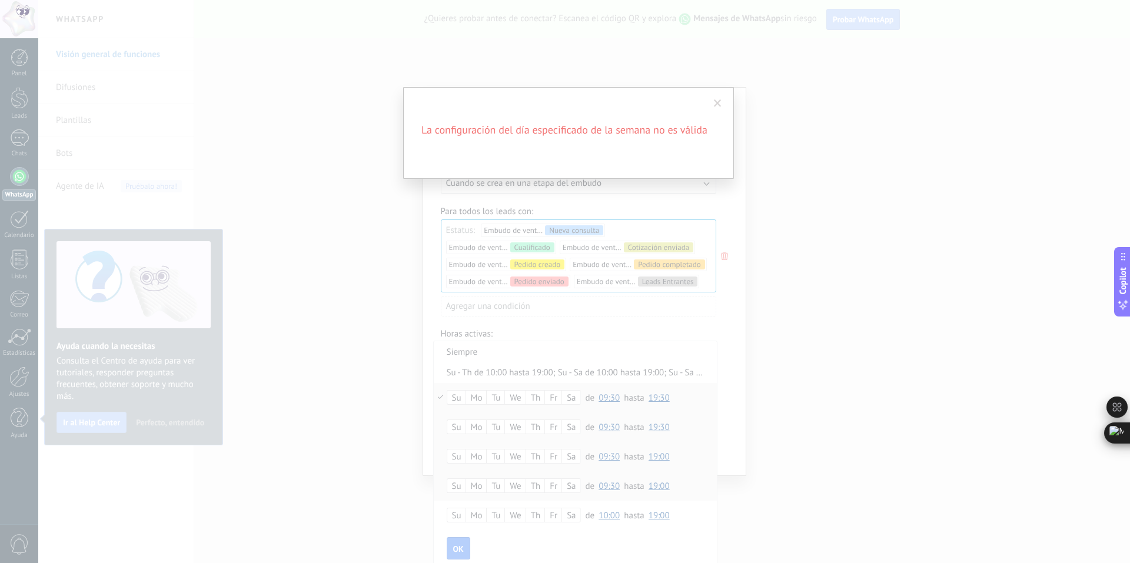
click at [719, 101] on span at bounding box center [718, 103] width 8 height 8
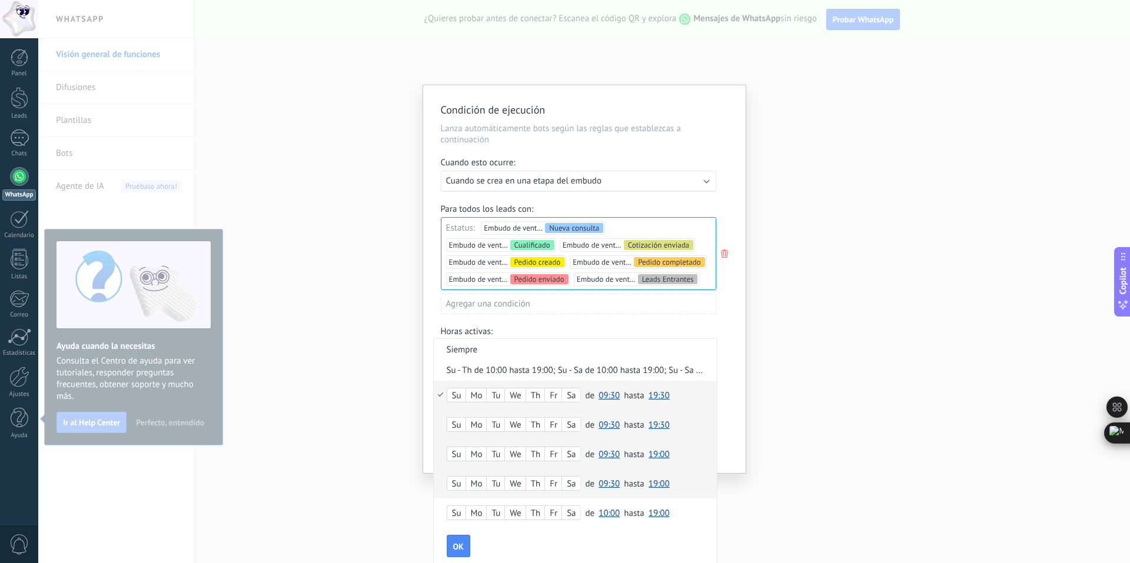
scroll to position [14, 0]
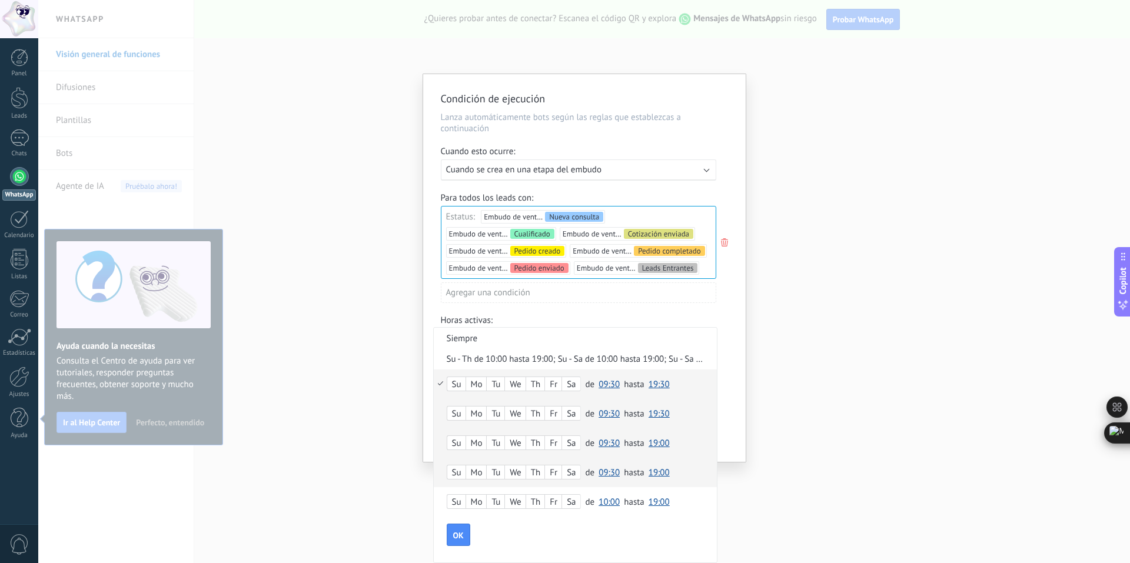
click at [441, 381] on div "Su Mo Tu We Th Fr Sa de 00:00 00:30 01:00 01:30 02:00 02:30 03:00 03:30 04:00 0…" at bounding box center [575, 384] width 283 height 29
click at [457, 531] on span "OK" at bounding box center [458, 535] width 11 height 8
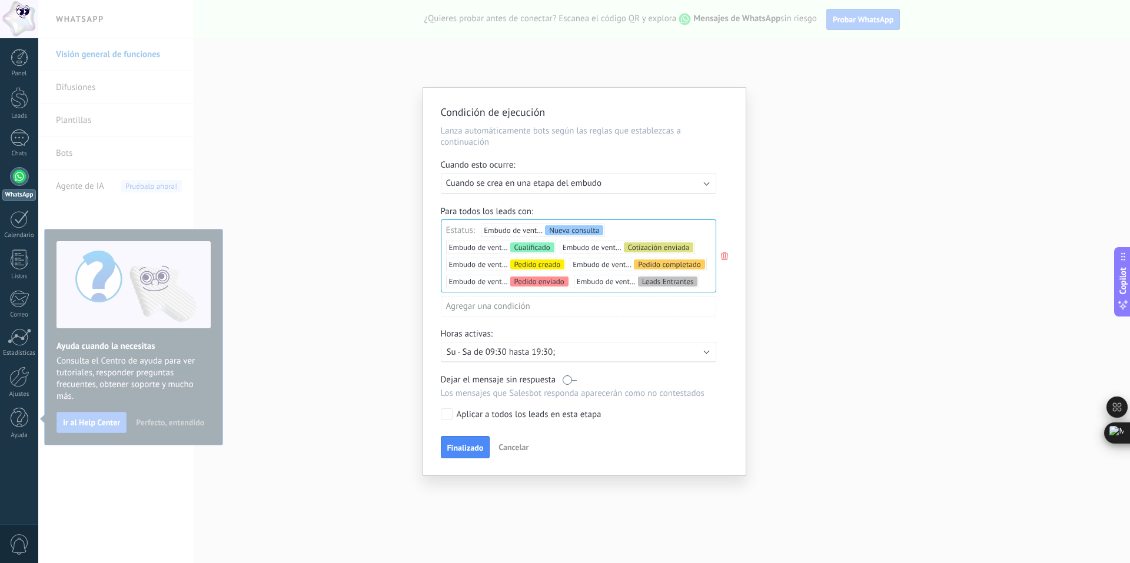
scroll to position [0, 0]
click at [588, 353] on p "Su - Sa de 09:30 hasta 19:30;" at bounding box center [550, 352] width 206 height 11
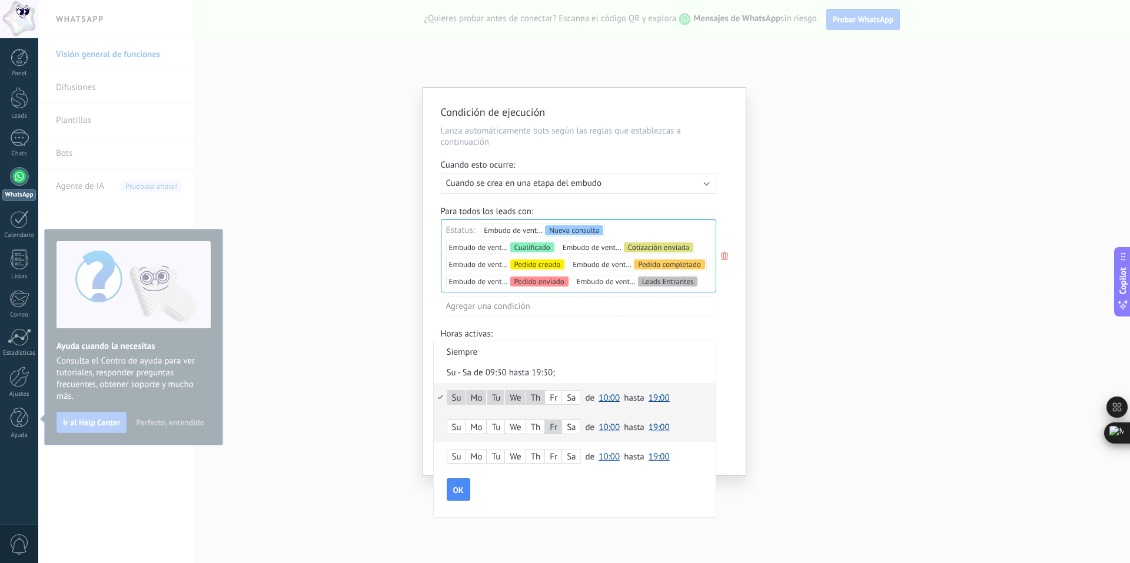
click at [613, 426] on span "10:00" at bounding box center [609, 427] width 21 height 11
click at [612, 489] on li "10:30" at bounding box center [612, 498] width 36 height 20
click at [660, 426] on span "19:00" at bounding box center [659, 427] width 21 height 11
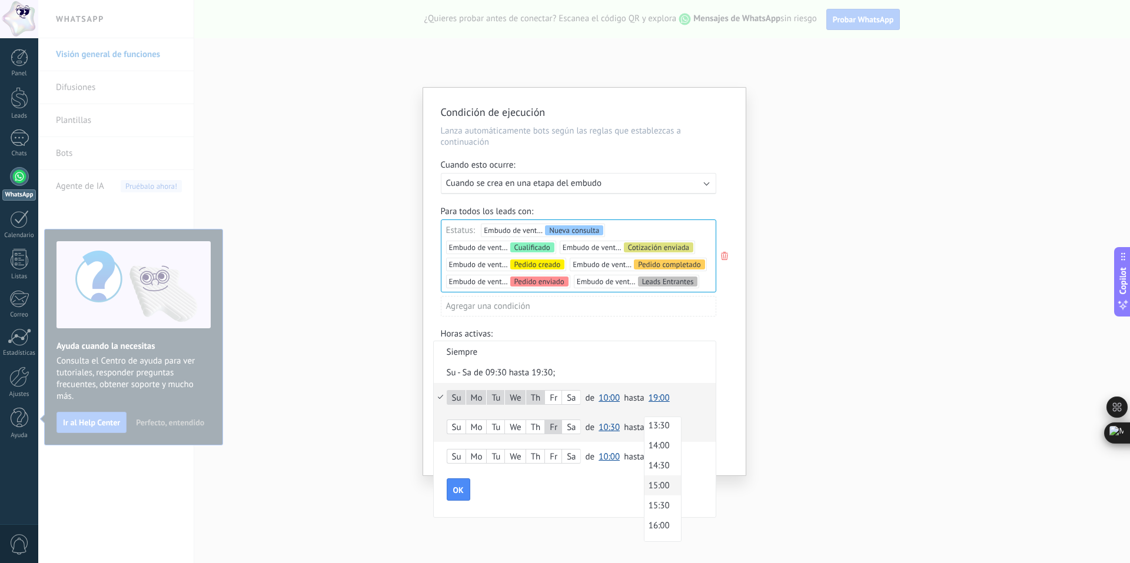
click at [663, 483] on span "15:00" at bounding box center [660, 485] width 33 height 11
click at [465, 484] on button "OK" at bounding box center [459, 490] width 24 height 22
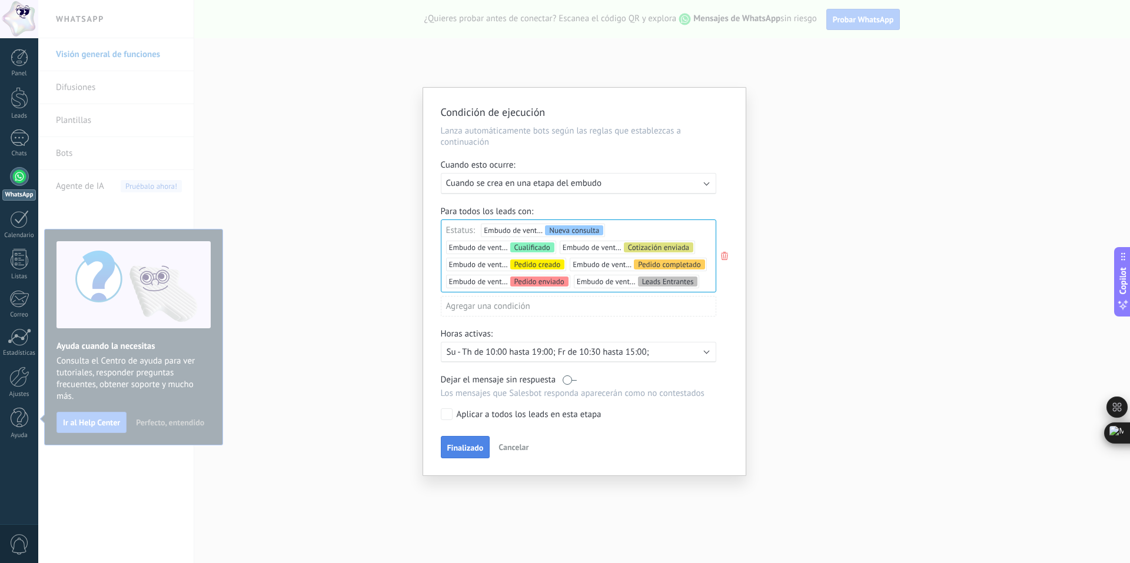
click at [477, 445] on span "Finalizado" at bounding box center [465, 448] width 36 height 8
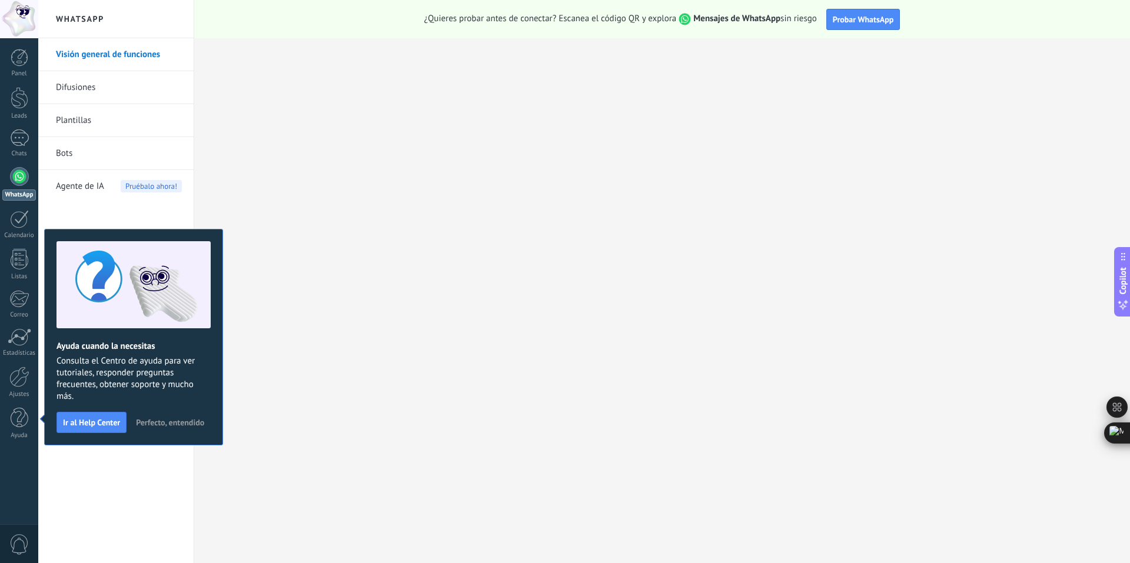
click at [175, 422] on span "Perfecto, entendido" at bounding box center [170, 422] width 68 height 8
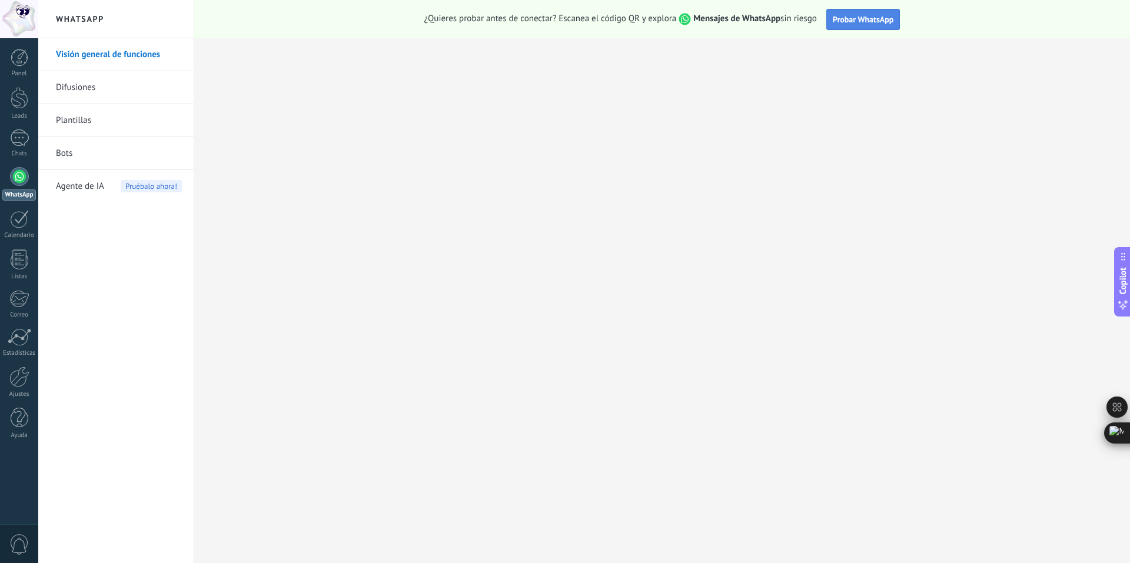
click at [866, 16] on span "Probar WhatsApp" at bounding box center [863, 19] width 61 height 11
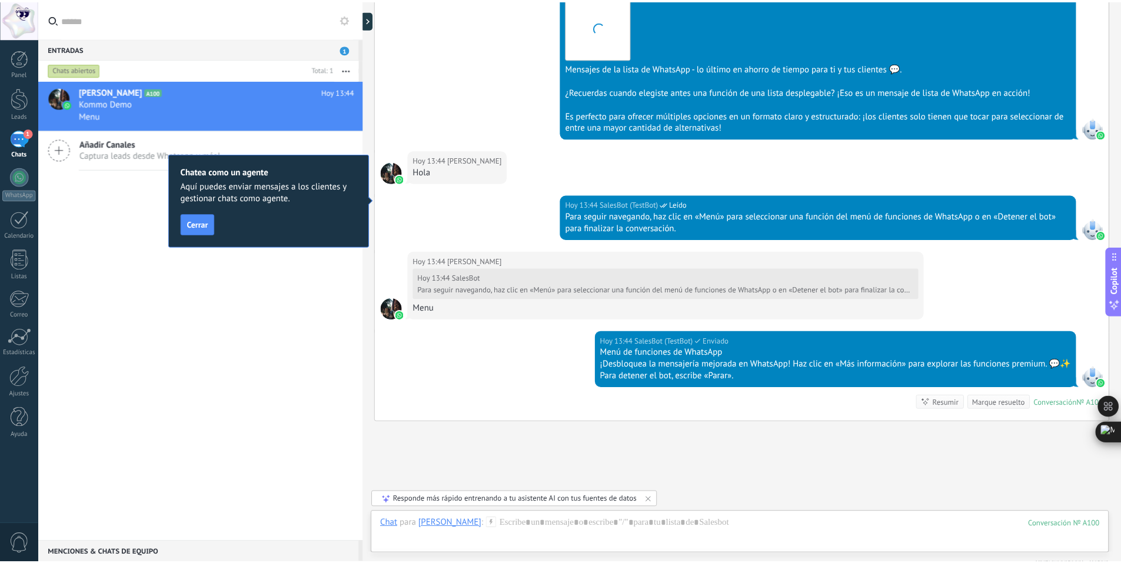
scroll to position [884, 0]
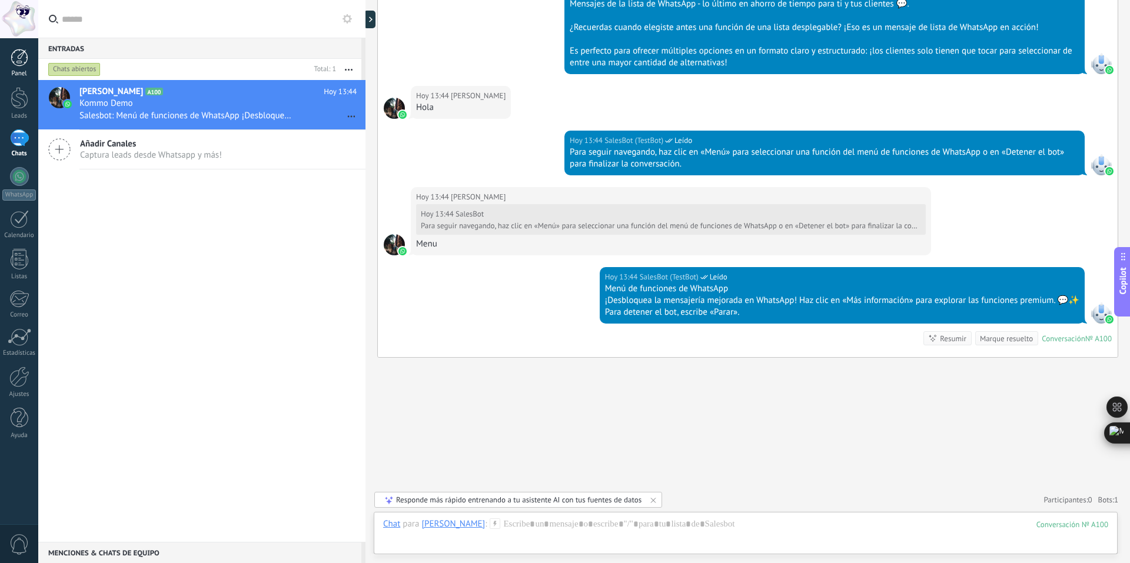
click at [15, 57] on div at bounding box center [20, 58] width 18 height 18
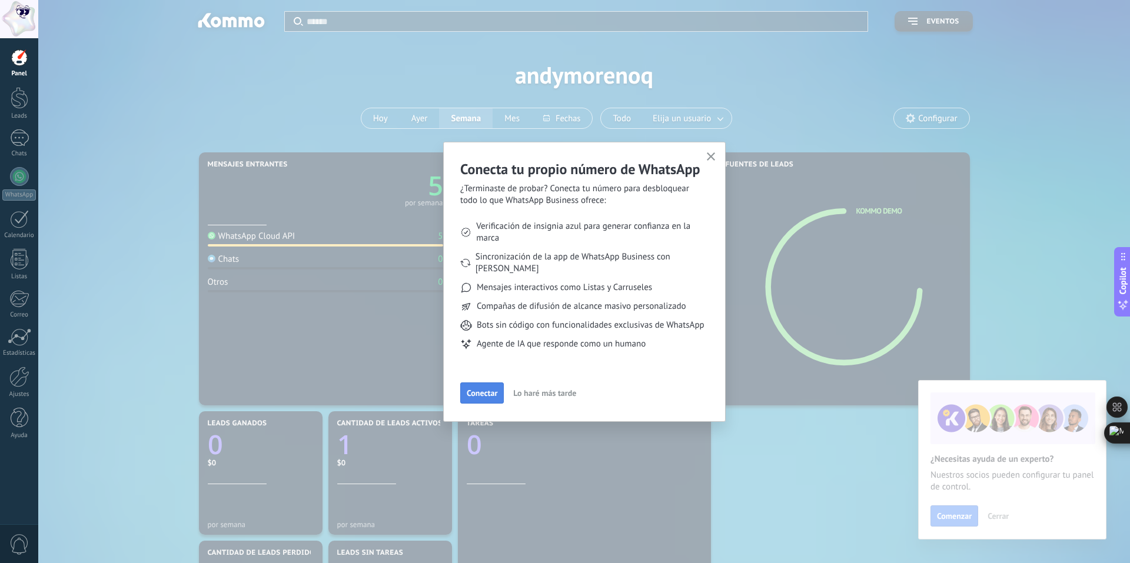
click at [481, 394] on span "Conectar" at bounding box center [482, 393] width 31 height 8
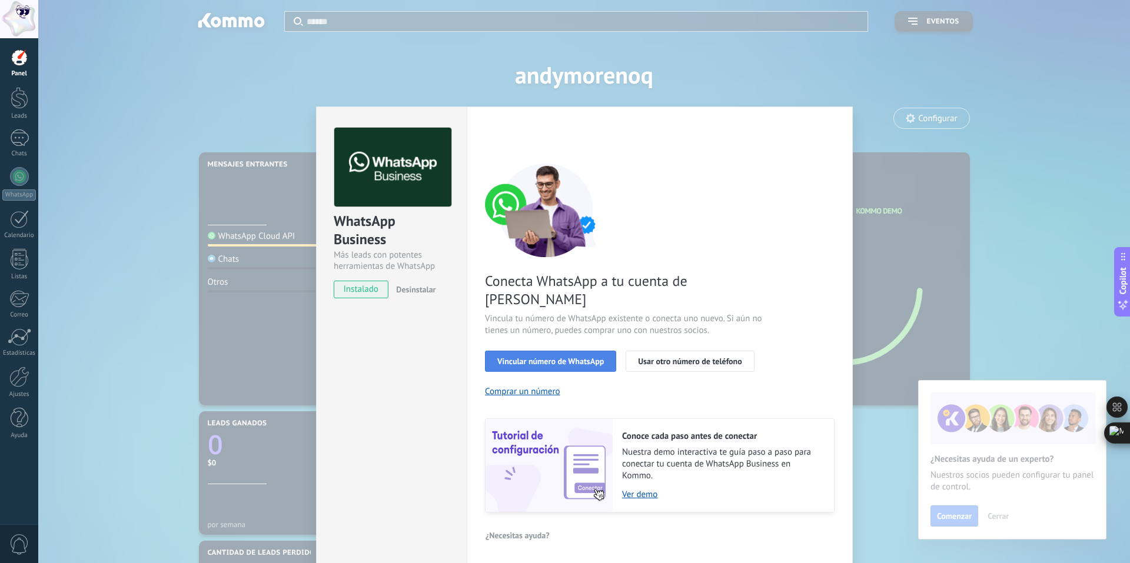
click at [552, 357] on span "Vincular número de WhatsApp" at bounding box center [550, 361] width 107 height 8
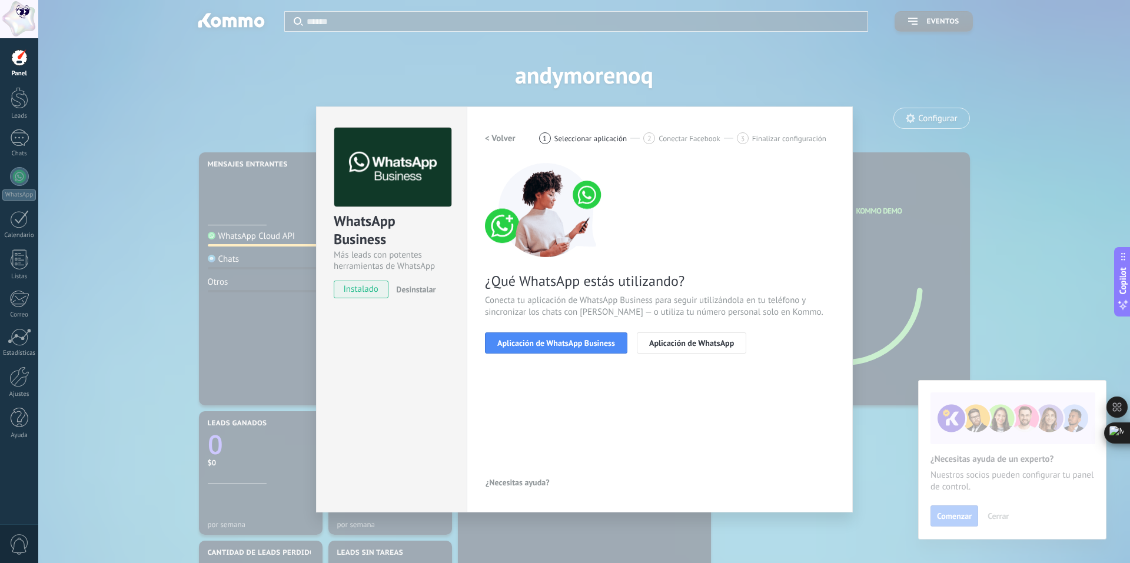
click at [552, 347] on span "Aplicación de WhatsApp Business" at bounding box center [556, 343] width 118 height 8
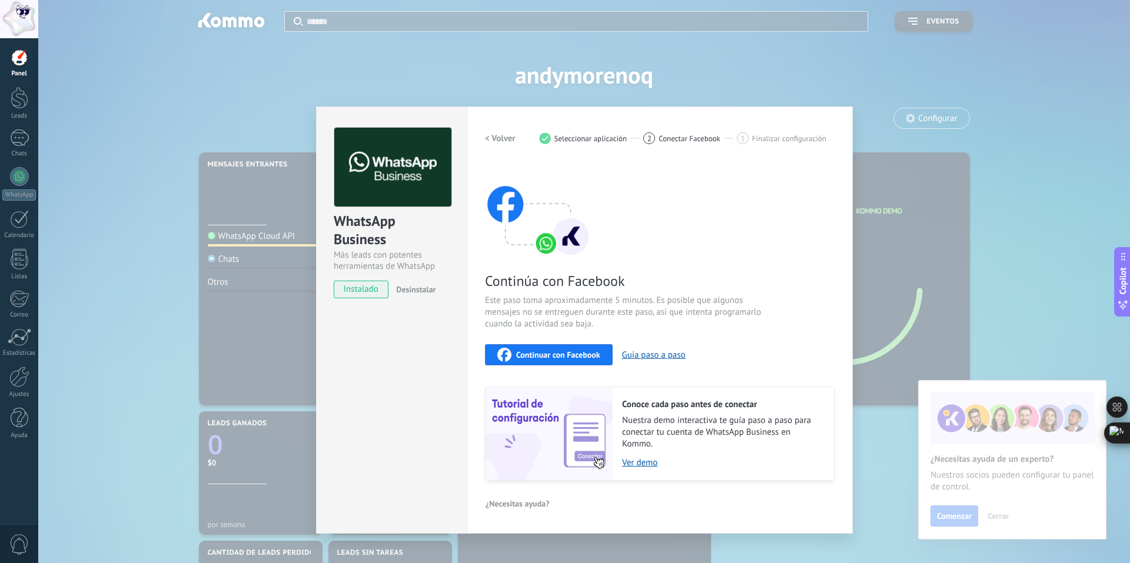
click at [563, 354] on span "Continuar con Facebook" at bounding box center [558, 355] width 84 height 8
click at [592, 348] on div "Continuar con Facebook" at bounding box center [548, 355] width 103 height 14
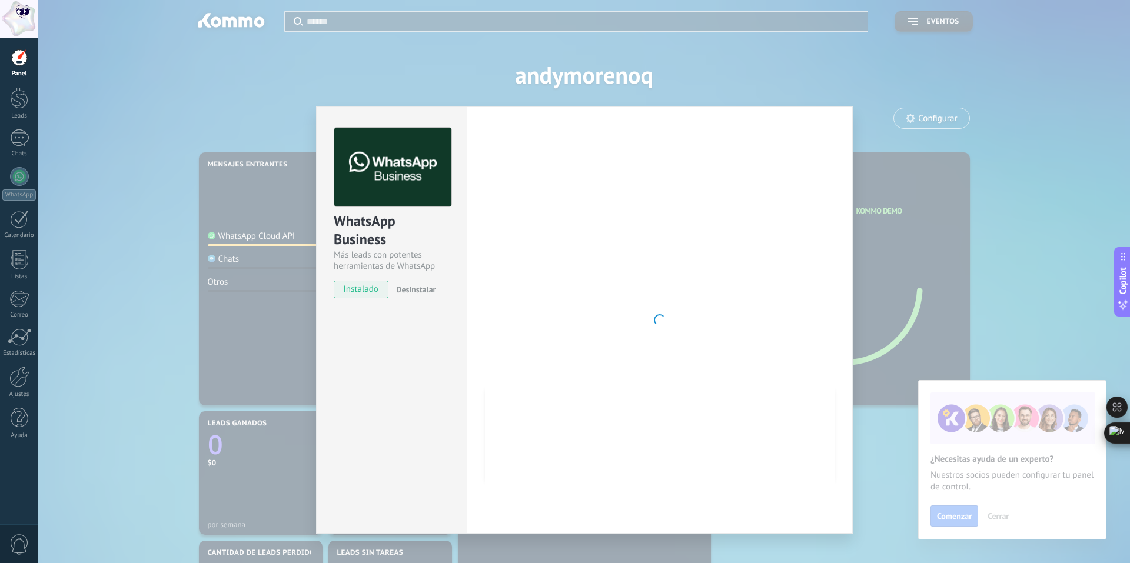
click at [1034, 167] on div "WhatsApp Business Más leads con potentes herramientas de WhatsApp instalado Des…" at bounding box center [584, 281] width 1092 height 563
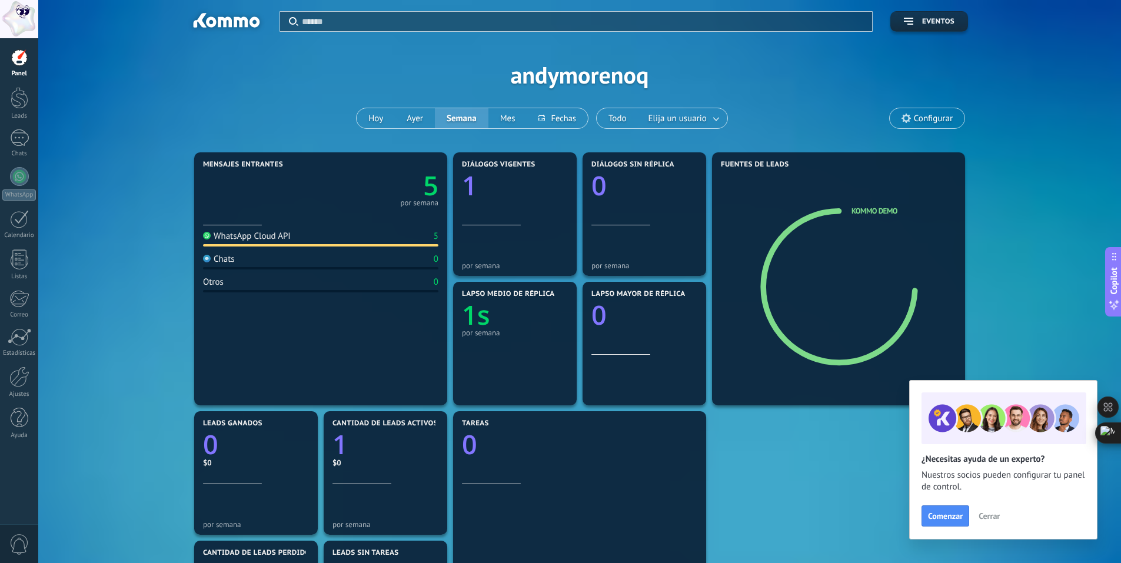
click at [989, 515] on span "Cerrar" at bounding box center [989, 516] width 21 height 8
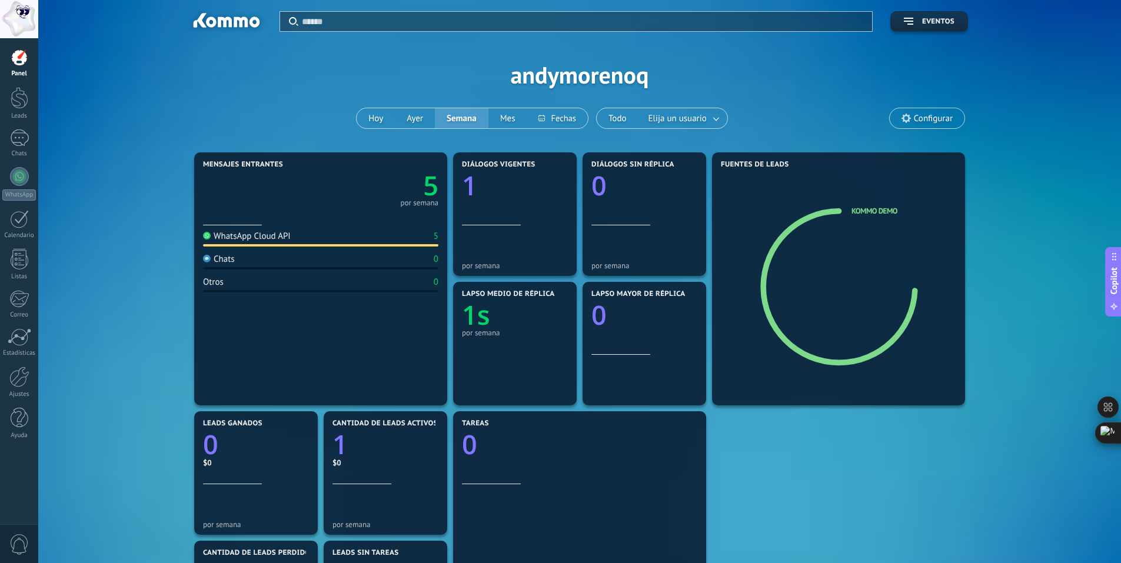
click at [1117, 278] on span "Copilot" at bounding box center [1114, 280] width 12 height 27
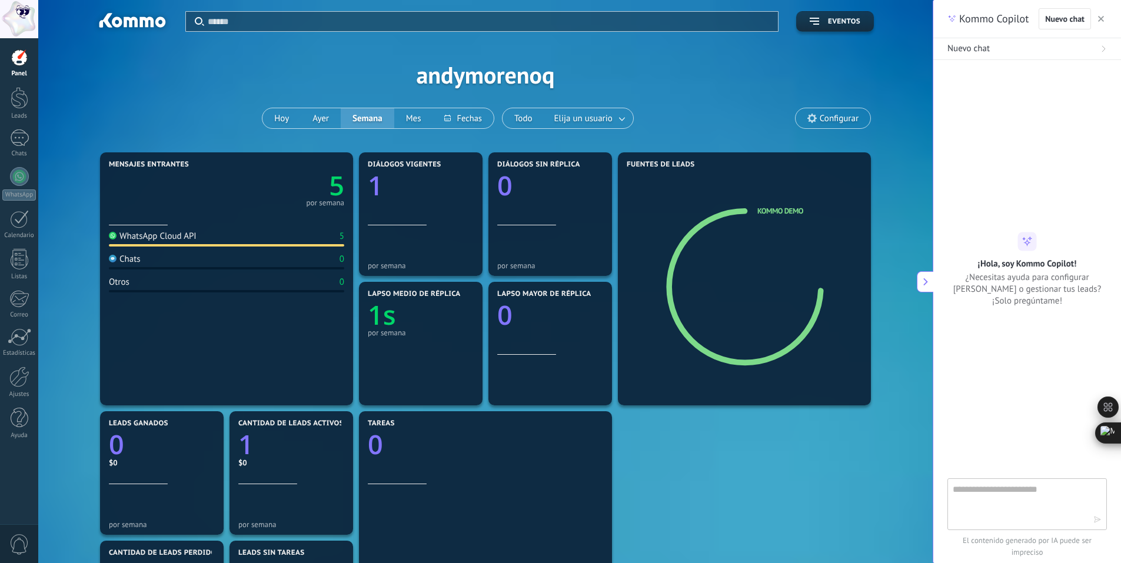
click at [1020, 489] on textarea at bounding box center [1019, 504] width 132 height 42
type textarea "****"
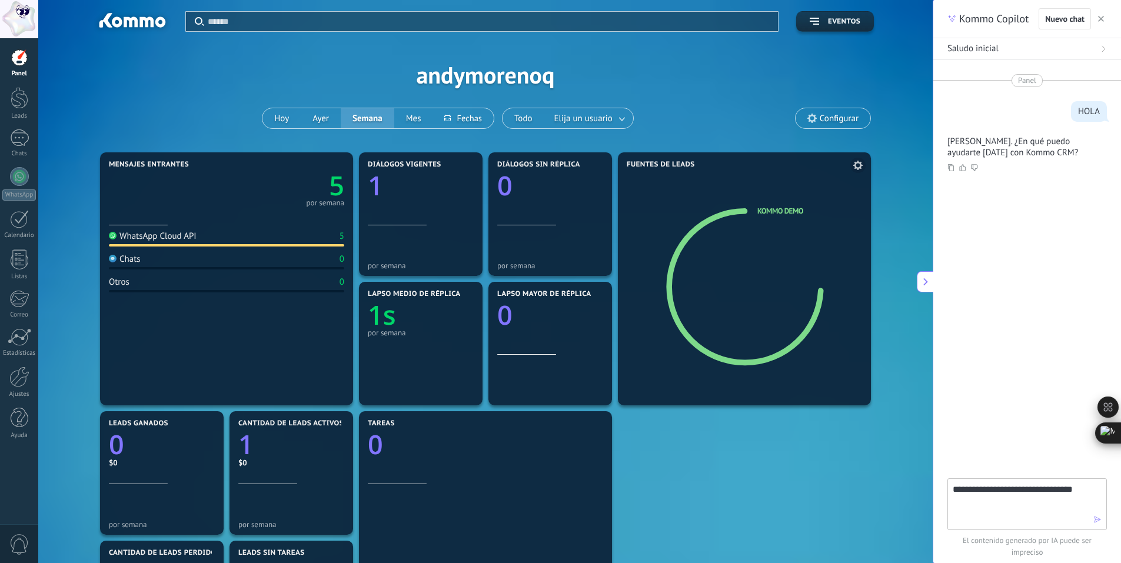
type textarea "**********"
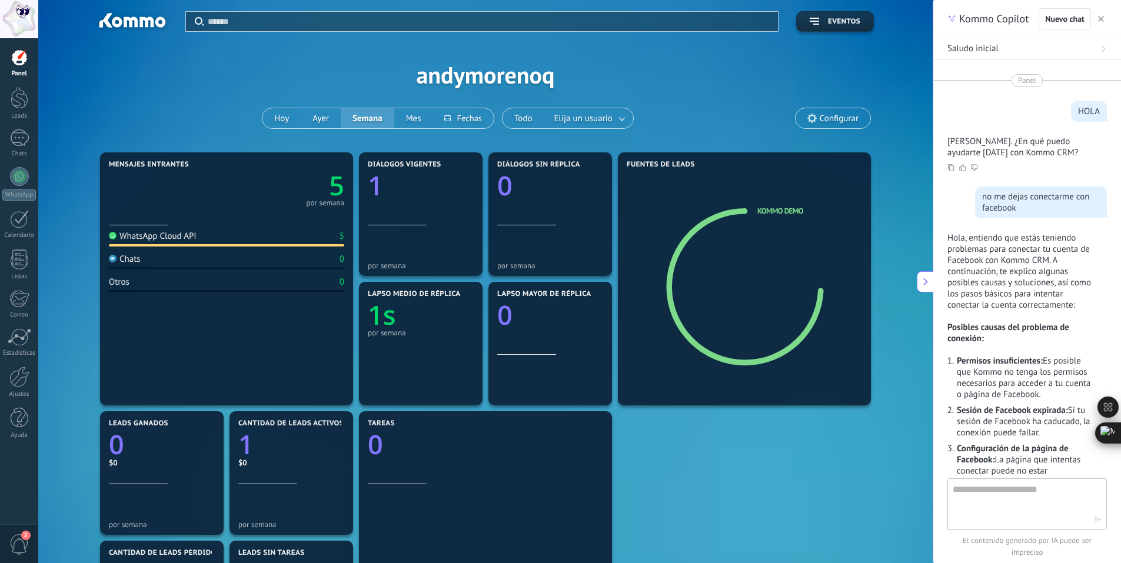
scroll to position [810, 0]
